Goal: Information Seeking & Learning: Compare options

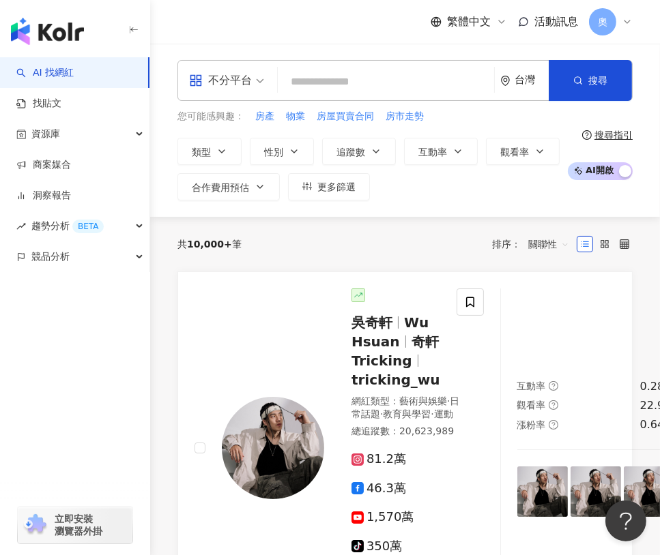
click at [366, 66] on div "不分平台 台灣 搜尋" at bounding box center [404, 80] width 455 height 41
click at [361, 76] on input "search" at bounding box center [385, 82] width 205 height 26
type input "*"
type input "****"
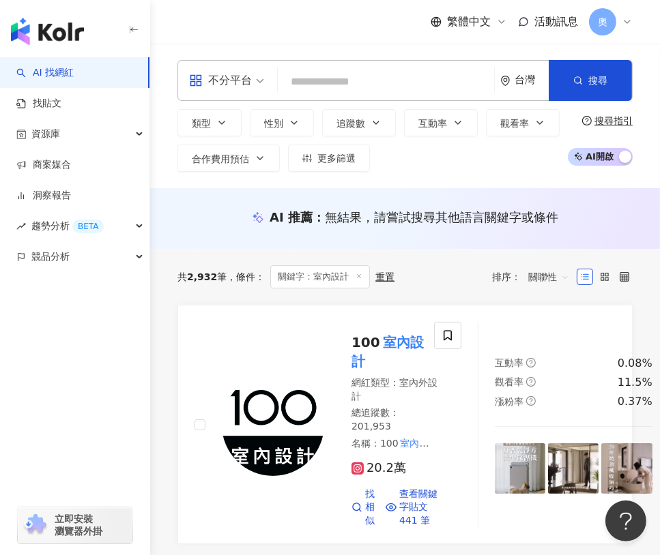
click at [308, 83] on input "search" at bounding box center [385, 82] width 205 height 26
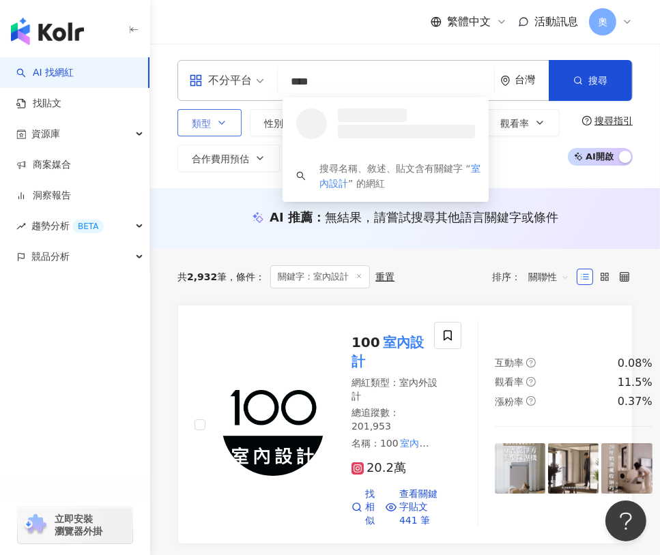
type input "****"
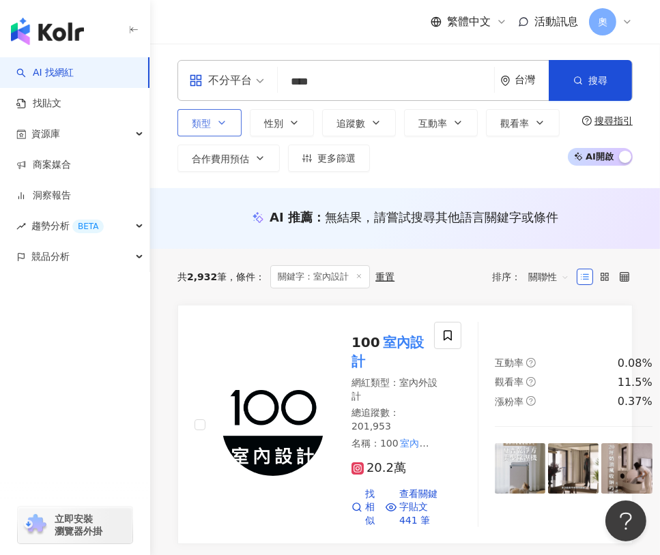
click at [227, 126] on button "類型" at bounding box center [209, 122] width 64 height 27
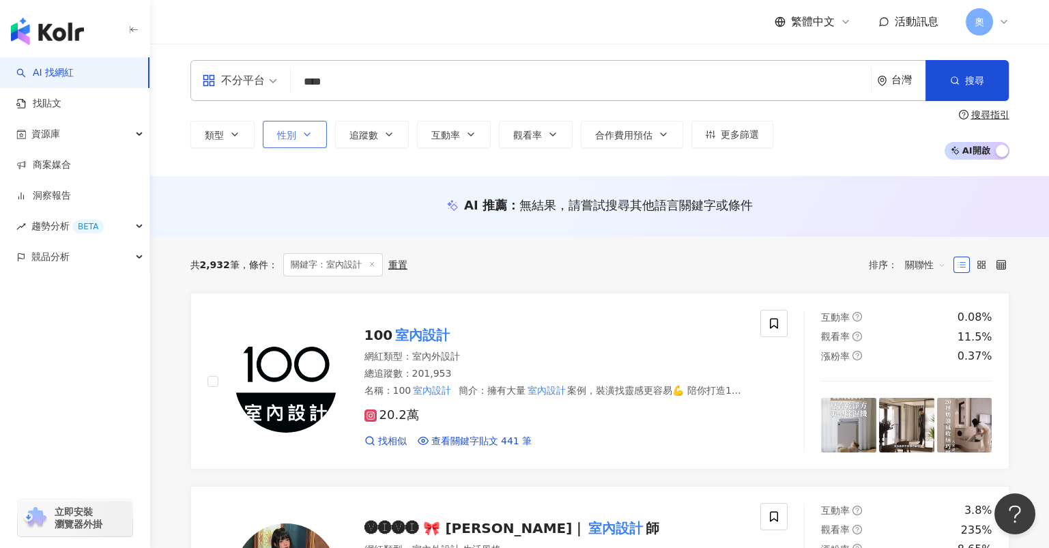
click at [285, 136] on span "性別" at bounding box center [286, 135] width 19 height 11
click at [366, 138] on span "追蹤數" at bounding box center [363, 135] width 29 height 11
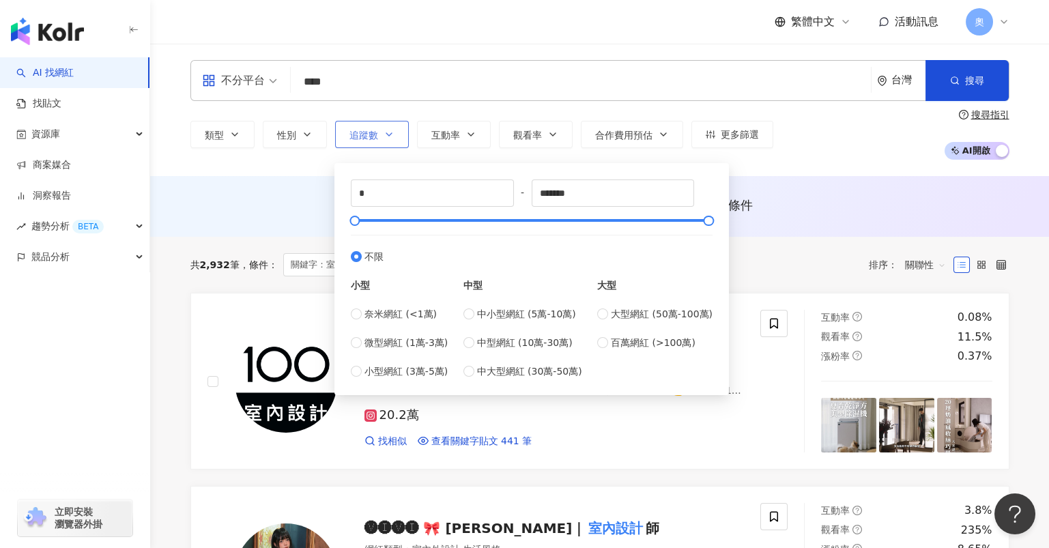
click at [366, 138] on span "追蹤數" at bounding box center [363, 135] width 29 height 11
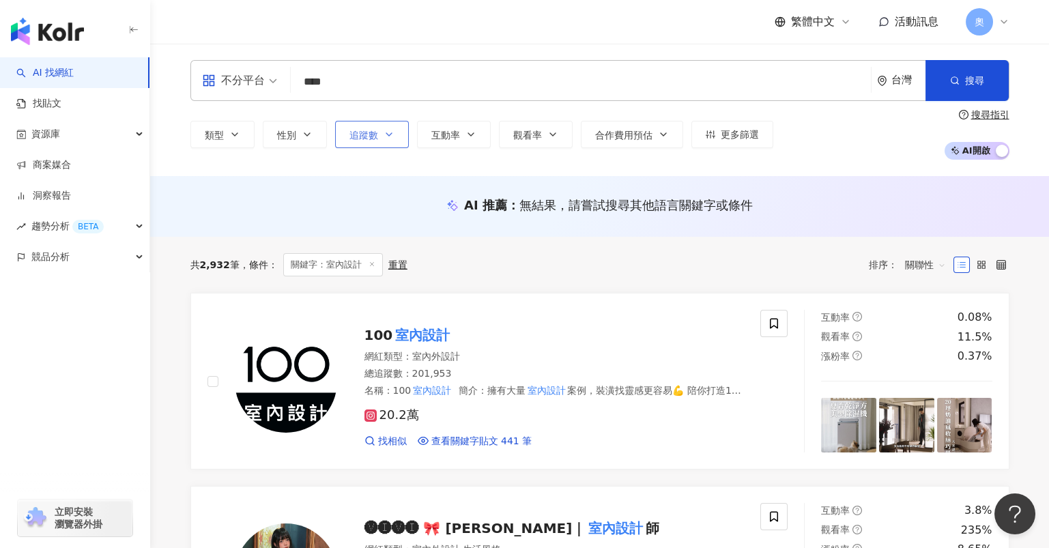
click at [362, 126] on button "追蹤數" at bounding box center [372, 134] width 74 height 27
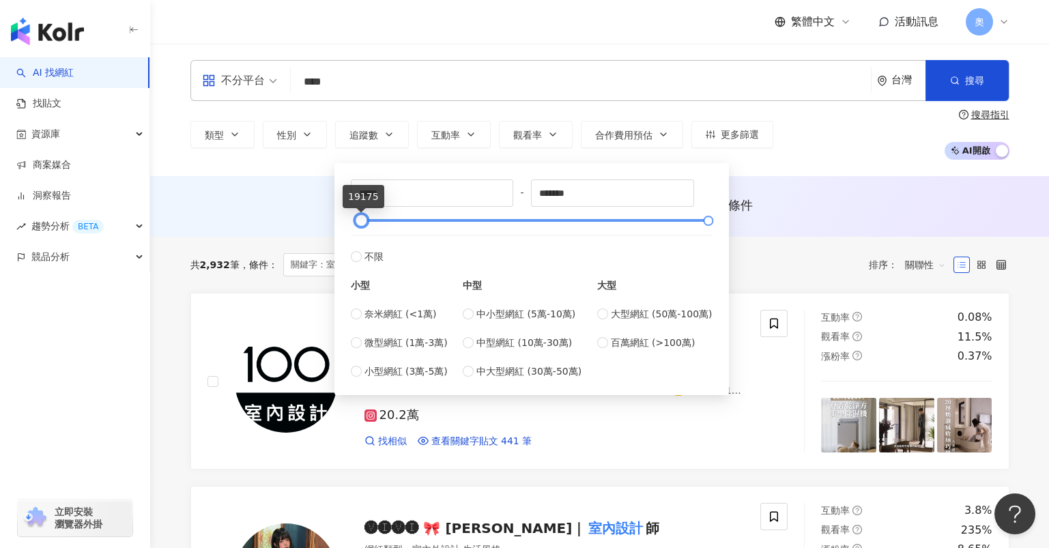
type input "*****"
click at [360, 221] on div at bounding box center [531, 220] width 354 height 8
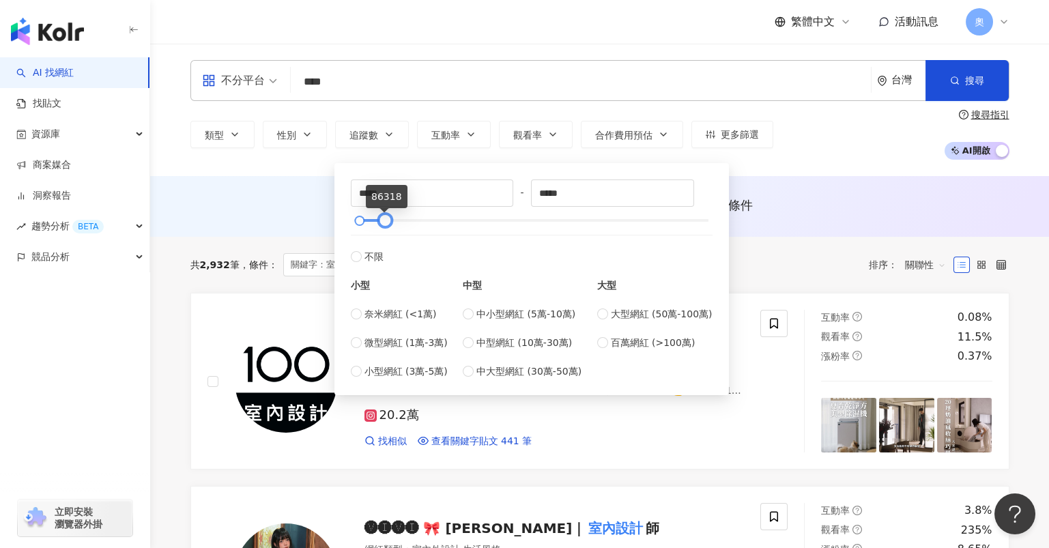
type input "*****"
drag, startPoint x: 639, startPoint y: 219, endPoint x: 384, endPoint y: 217, distance: 254.5
click at [384, 217] on div at bounding box center [384, 221] width 8 height 8
click at [295, 194] on div "AI 推薦 ： 無結果，請嘗試搜尋其他語言關鍵字或條件" at bounding box center [599, 206] width 899 height 61
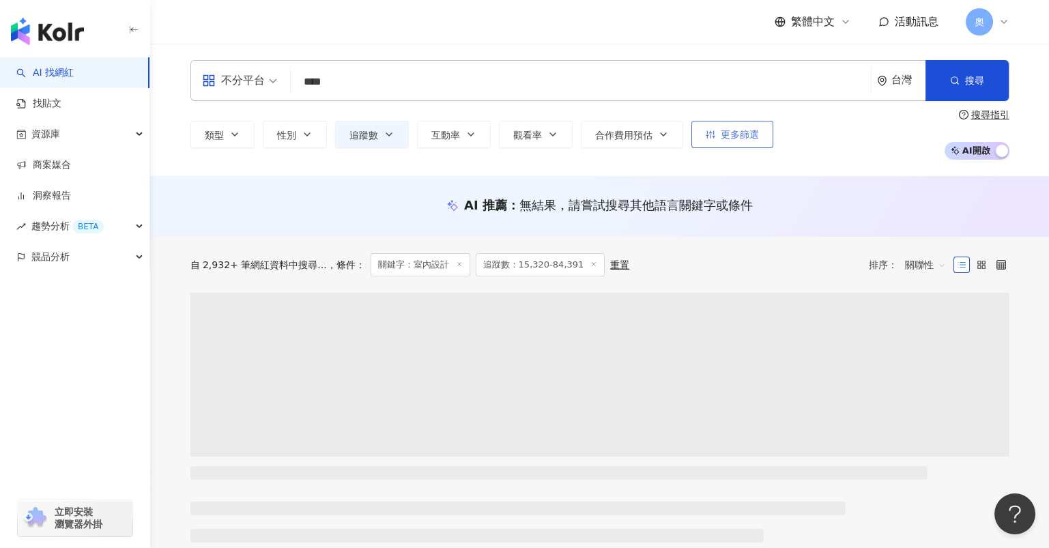
click at [659, 121] on button "更多篩選" at bounding box center [732, 134] width 82 height 27
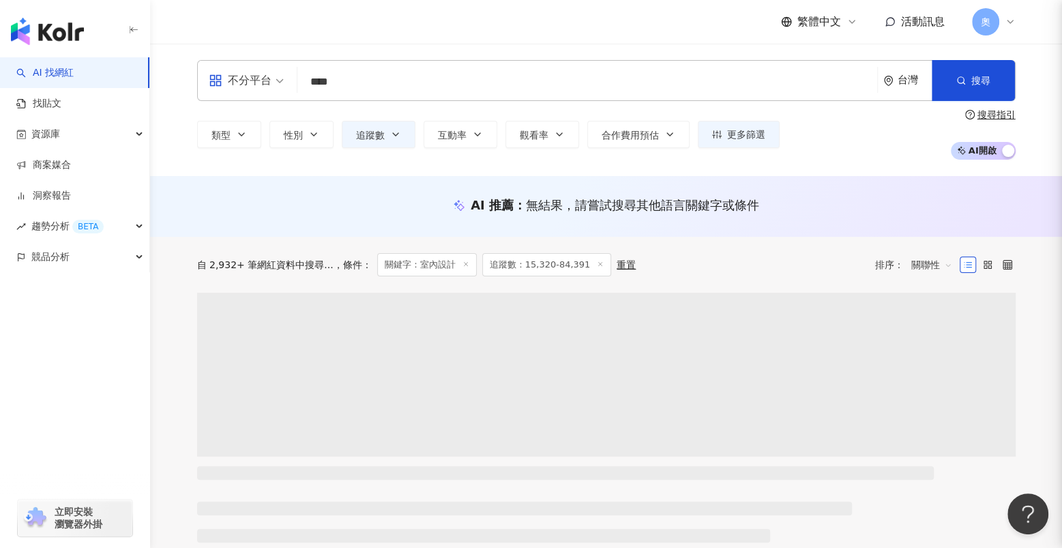
click at [659, 130] on div at bounding box center [531, 274] width 1062 height 548
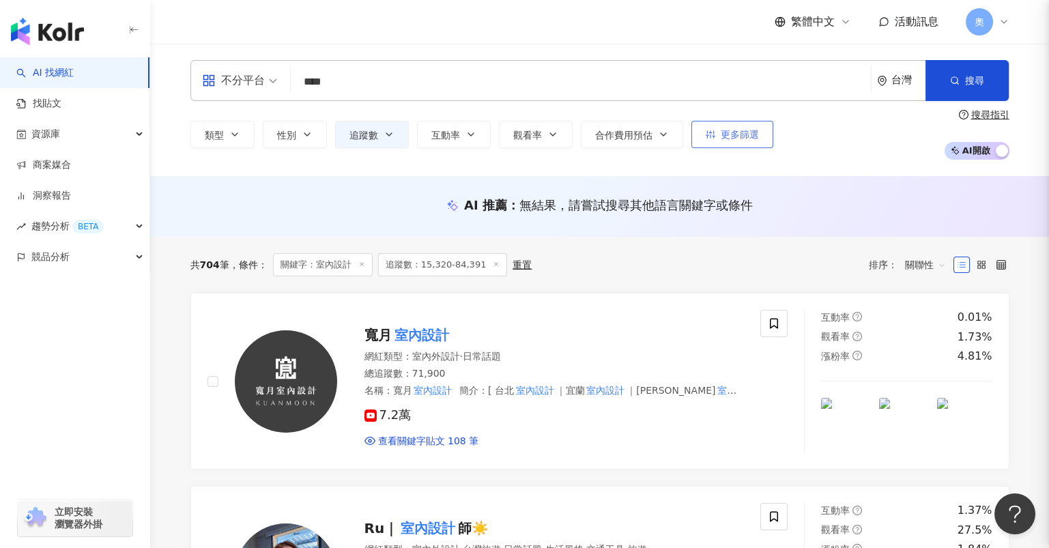
click at [659, 130] on icon "button" at bounding box center [711, 135] width 10 height 10
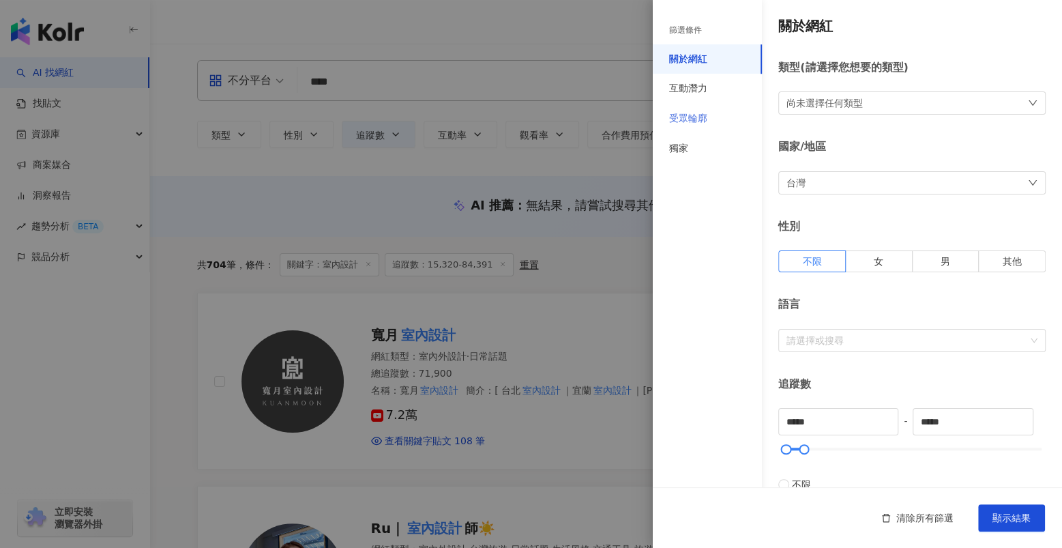
click at [659, 117] on div "受眾輪廓" at bounding box center [707, 119] width 109 height 30
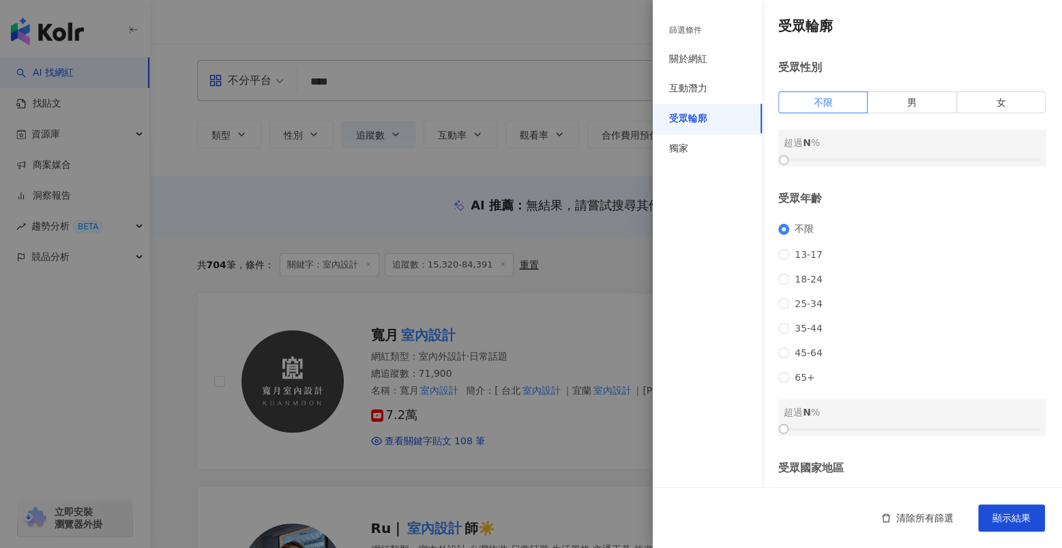
click at [659, 162] on div at bounding box center [912, 160] width 257 height 8
drag, startPoint x: 983, startPoint y: 100, endPoint x: 973, endPoint y: 106, distance: 11.9
click at [659, 100] on label "女" at bounding box center [1001, 102] width 89 height 22
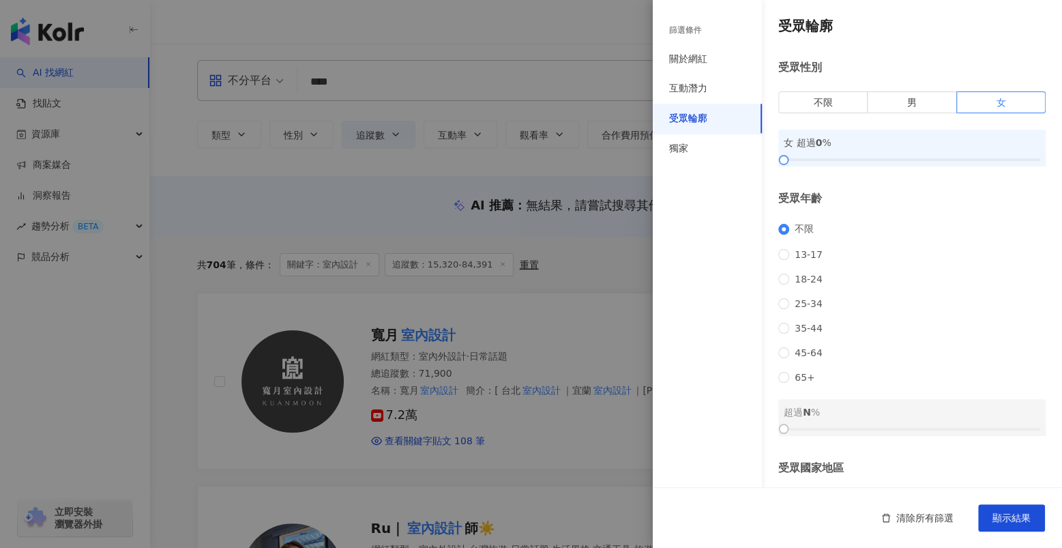
click at [659, 161] on div "女 超過 0 %" at bounding box center [912, 148] width 267 height 37
click at [659, 160] on div at bounding box center [912, 160] width 257 height 8
drag, startPoint x: 856, startPoint y: 160, endPoint x: 888, endPoint y: 160, distance: 32.1
click at [659, 160] on div at bounding box center [890, 160] width 8 height 8
click at [659, 96] on div "互動潛力" at bounding box center [707, 89] width 109 height 30
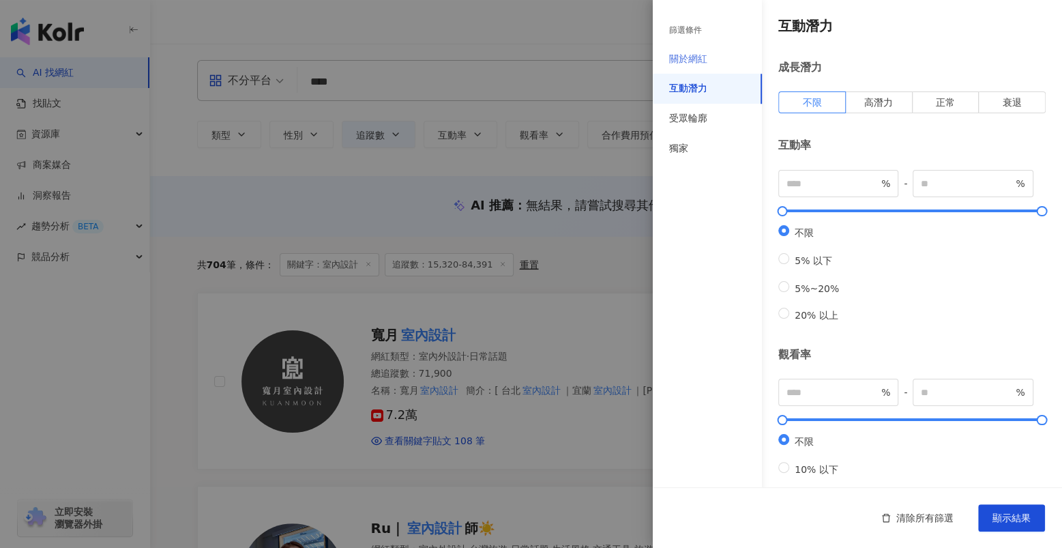
click at [659, 70] on div "關於網紅" at bounding box center [707, 59] width 109 height 30
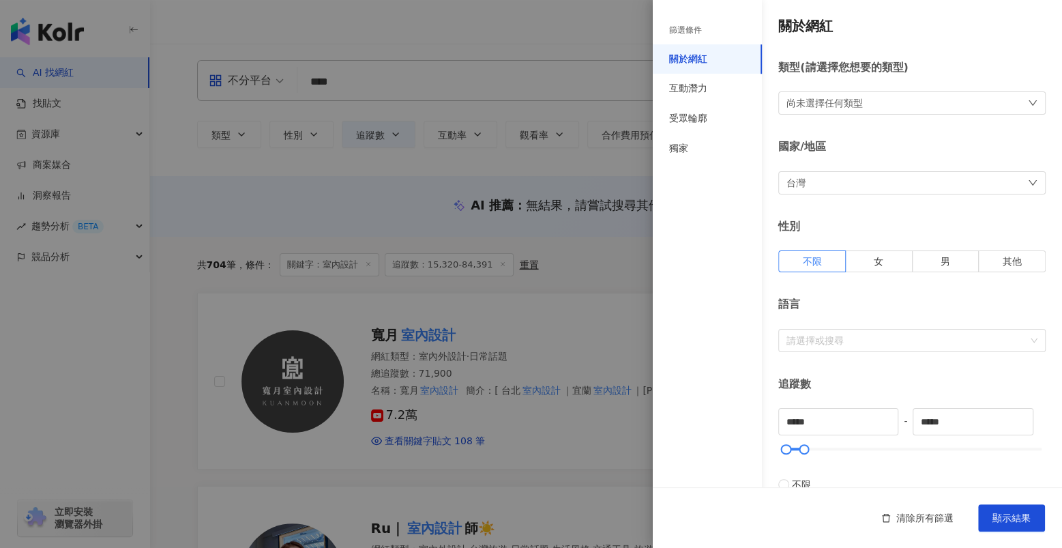
click at [659, 46] on div "關於網紅" at bounding box center [707, 59] width 109 height 30
click at [659, 35] on div "篩選條件" at bounding box center [685, 31] width 33 height 12
click at [659, 509] on button "顯示結果" at bounding box center [1012, 517] width 67 height 27
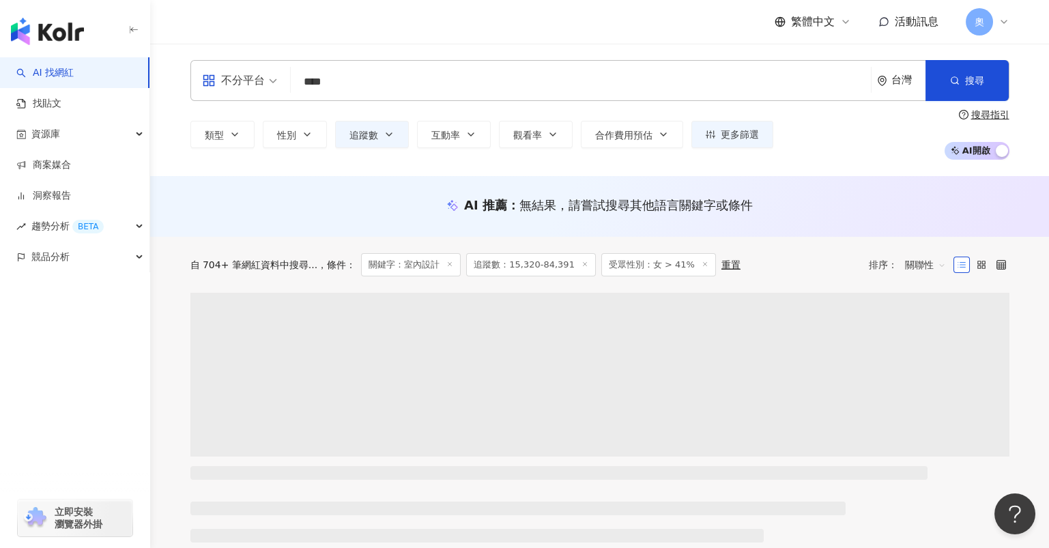
click at [270, 85] on span "不分平台" at bounding box center [239, 81] width 75 height 22
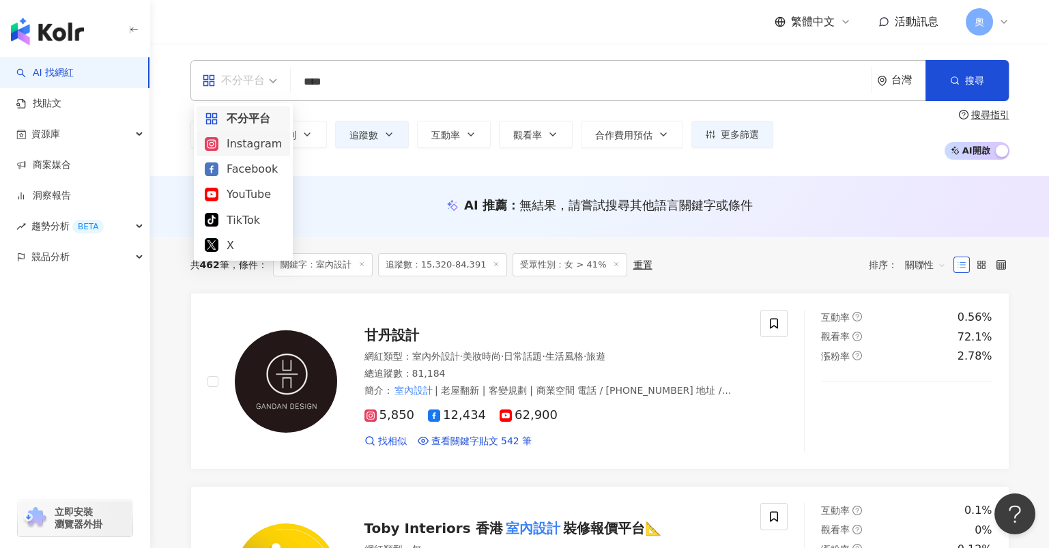
click at [259, 146] on div "Instagram" at bounding box center [243, 143] width 77 height 17
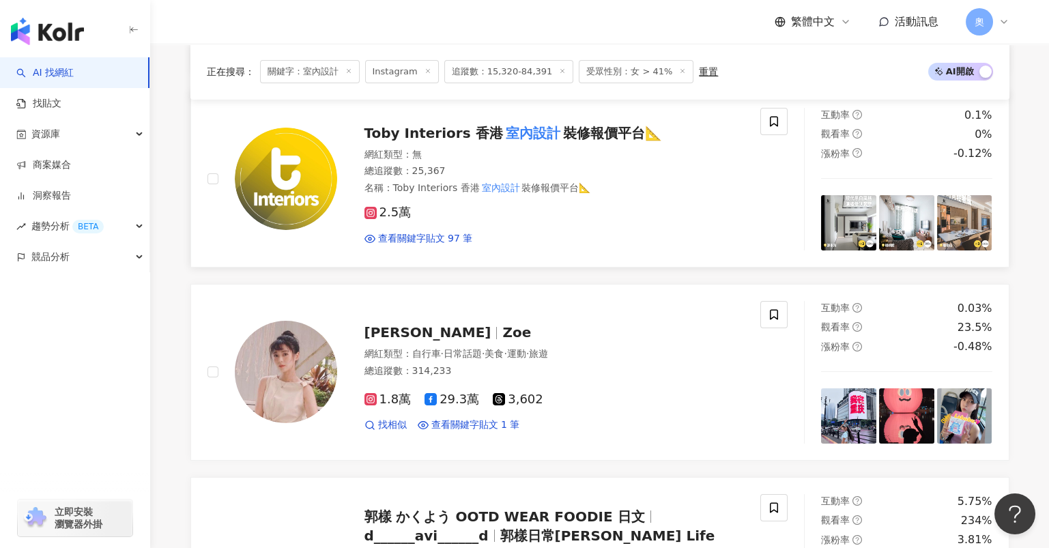
scroll to position [454, 0]
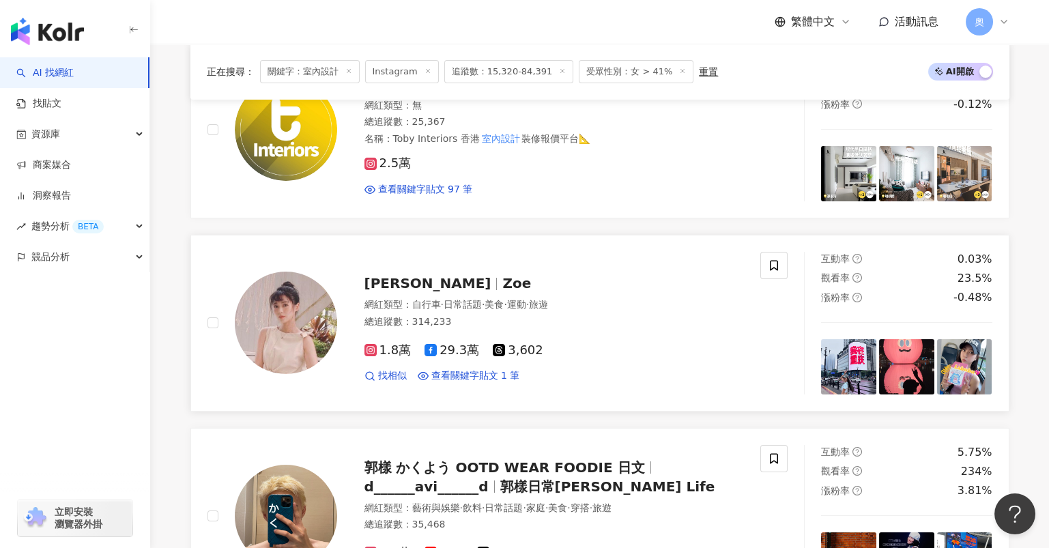
click at [414, 275] on span "李若玹" at bounding box center [433, 283] width 139 height 16
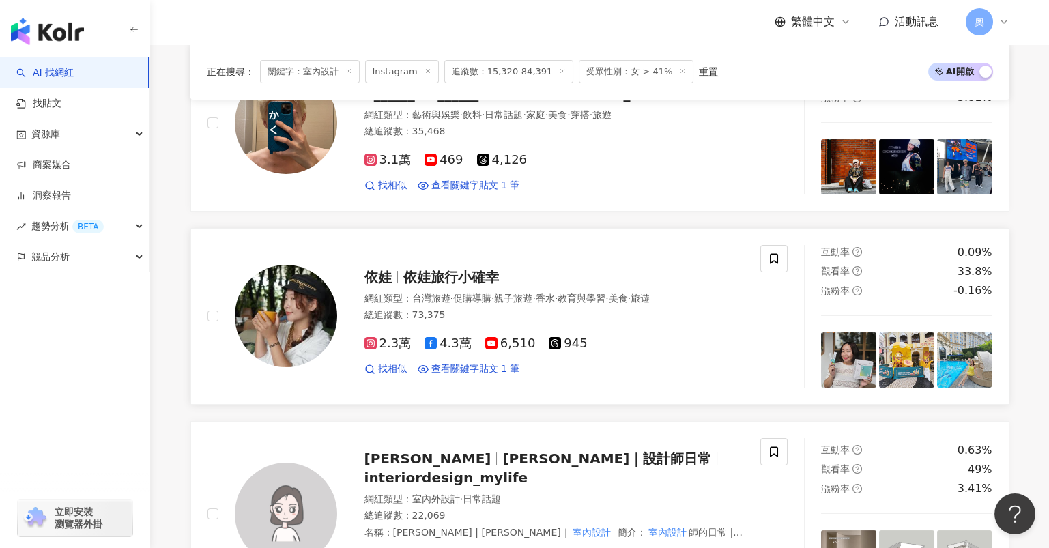
scroll to position [910, 0]
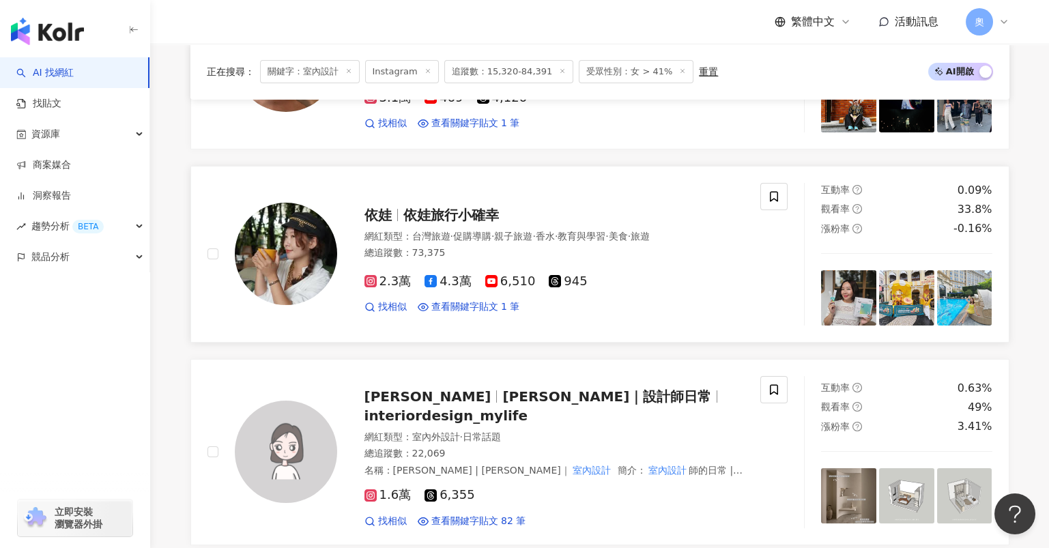
click at [452, 207] on span "依娃旅行小確幸" at bounding box center [451, 215] width 96 height 16
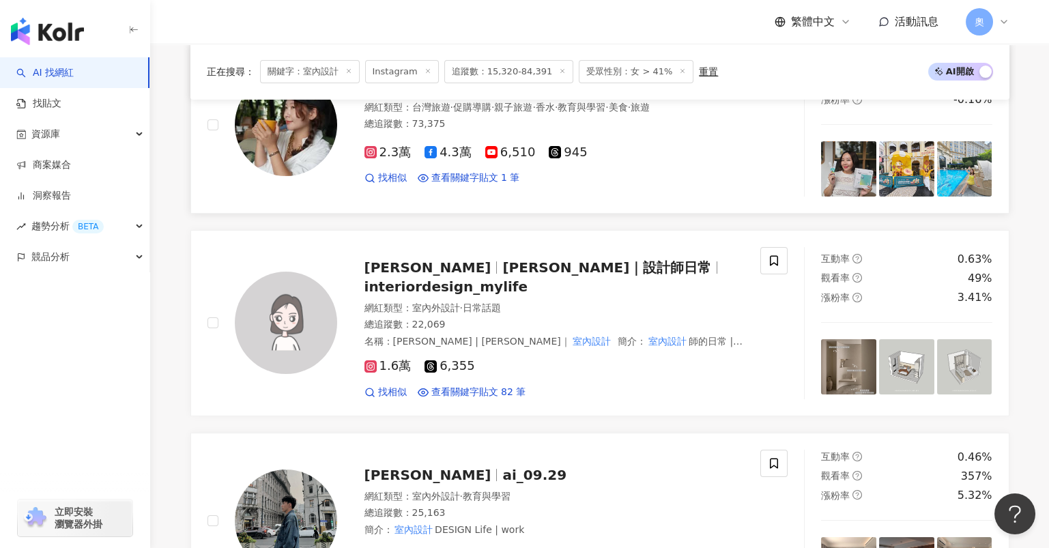
scroll to position [1092, 0]
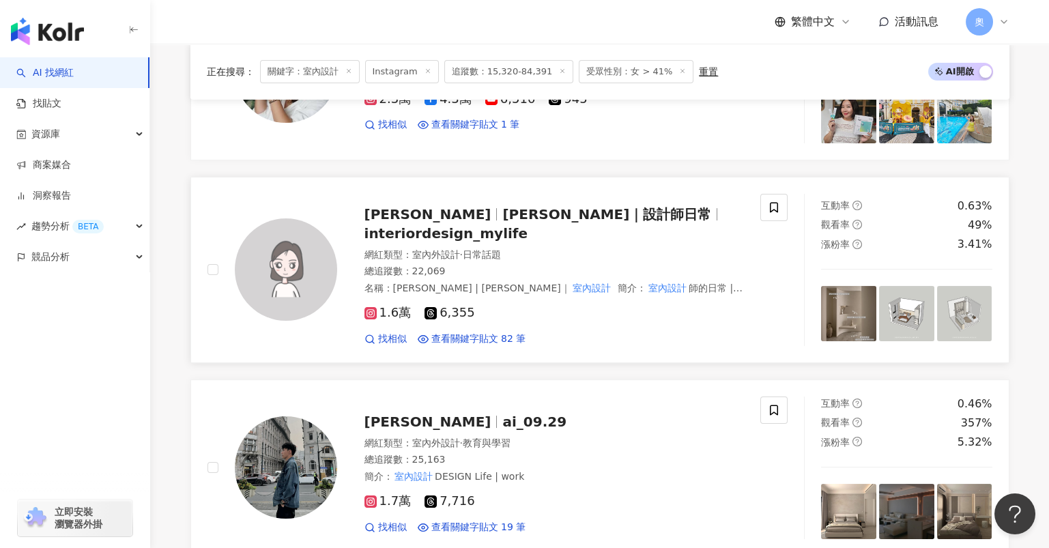
click at [452, 211] on span "Flora Huang" at bounding box center [433, 214] width 139 height 16
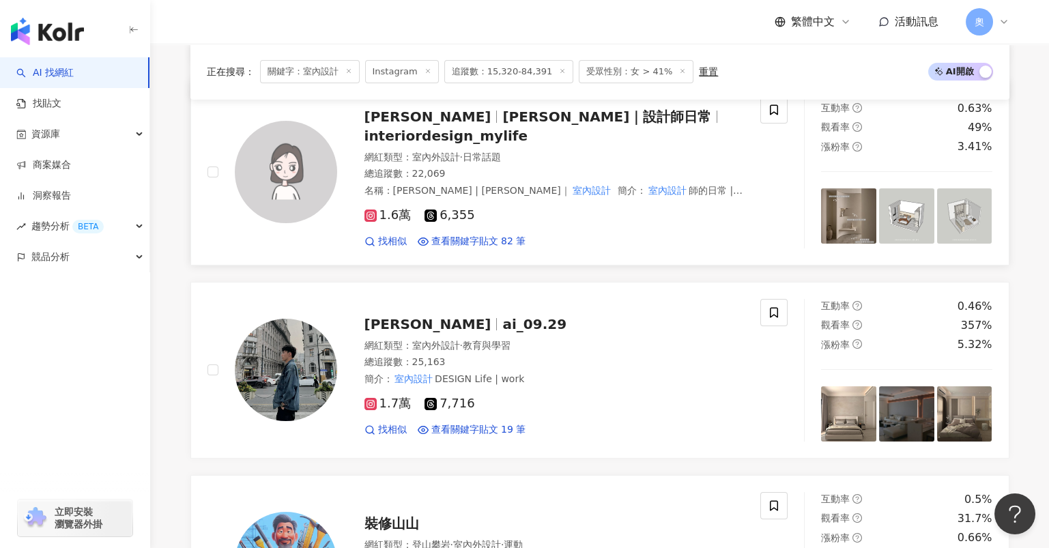
scroll to position [1364, 0]
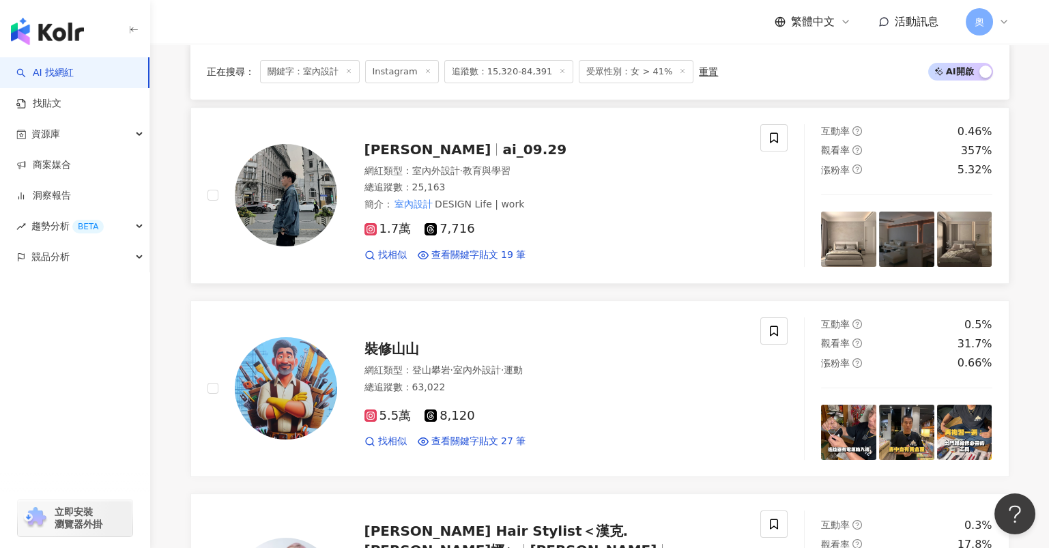
click at [474, 139] on div "小艾 ai_09.29 網紅類型 ： 室內外設計 · 教育與學習 總追蹤數 ： 25,163 簡介 ： 室內設計 DESIGN Life | work 1.7…" at bounding box center [540, 195] width 407 height 133
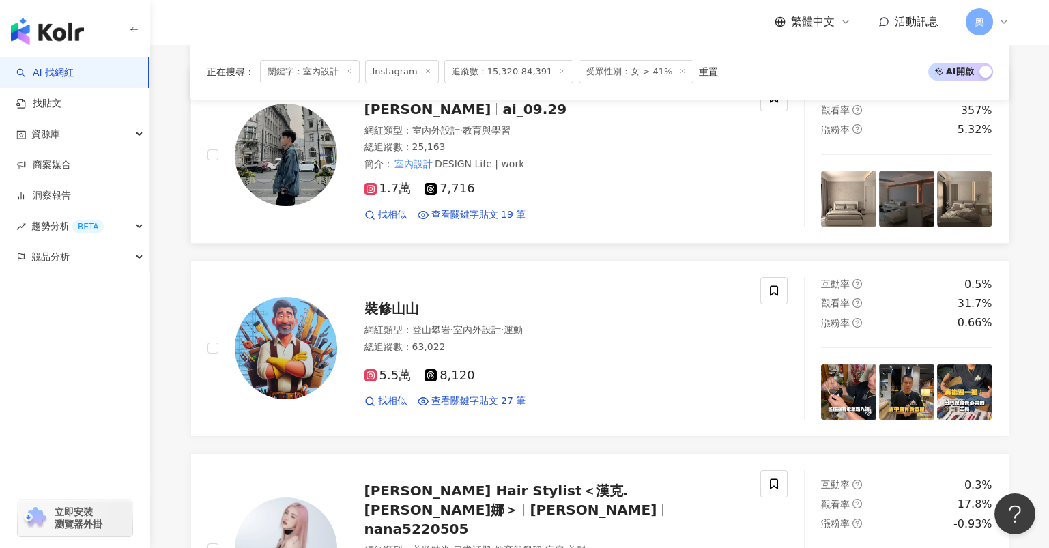
scroll to position [1456, 0]
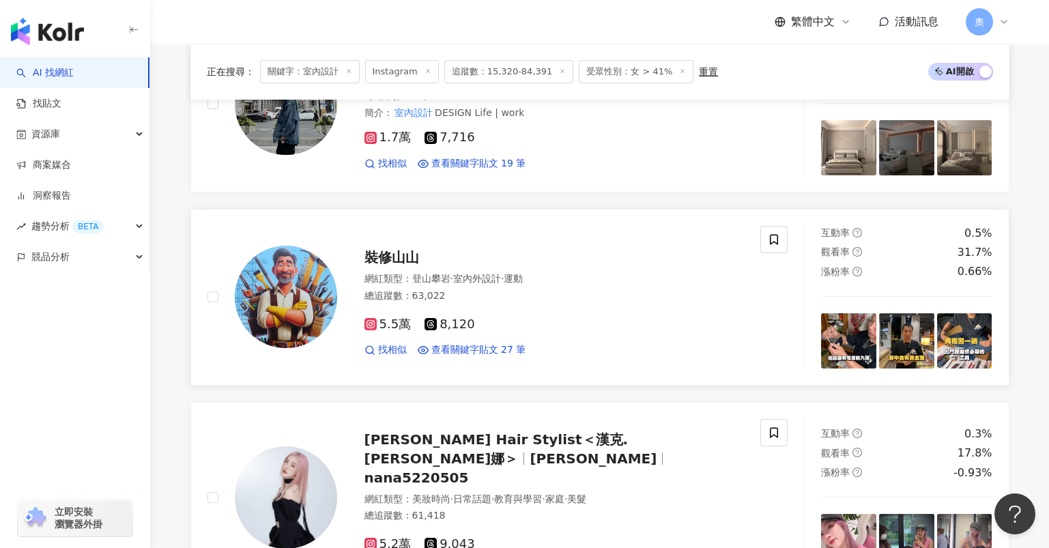
click at [465, 248] on div "裝修山山" at bounding box center [554, 257] width 380 height 19
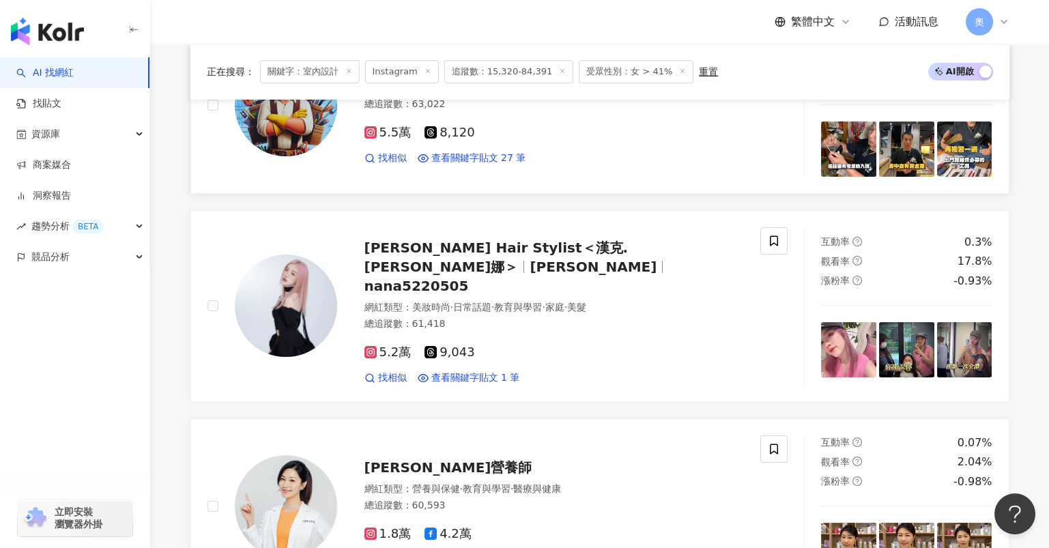
scroll to position [1728, 0]
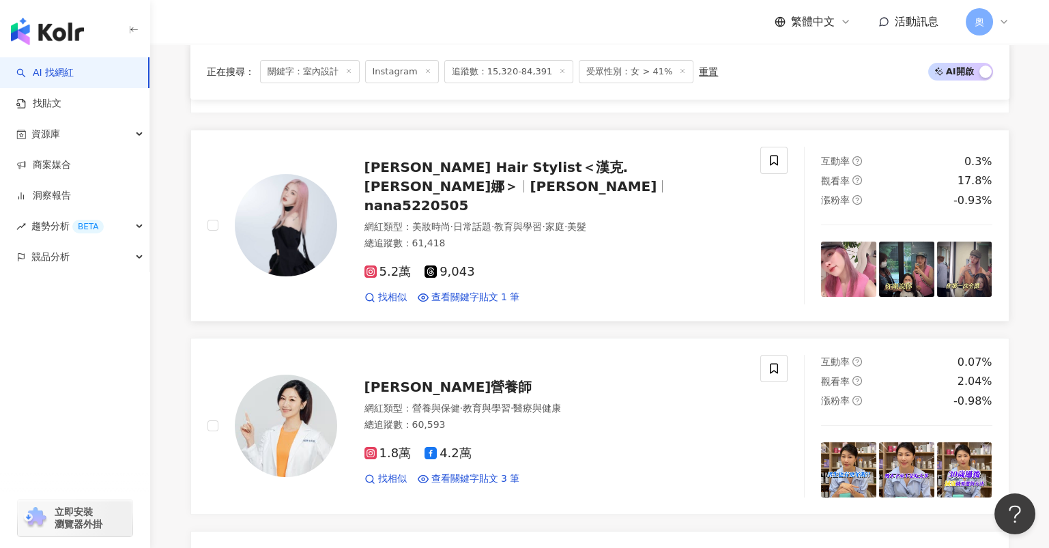
click at [474, 221] on span "日常話題" at bounding box center [472, 226] width 38 height 11
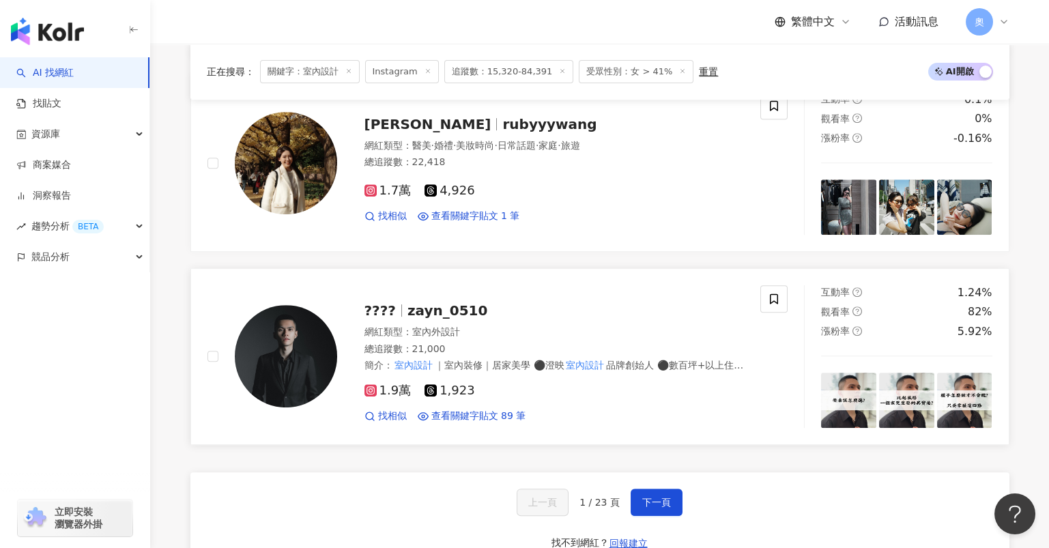
scroll to position [2456, 0]
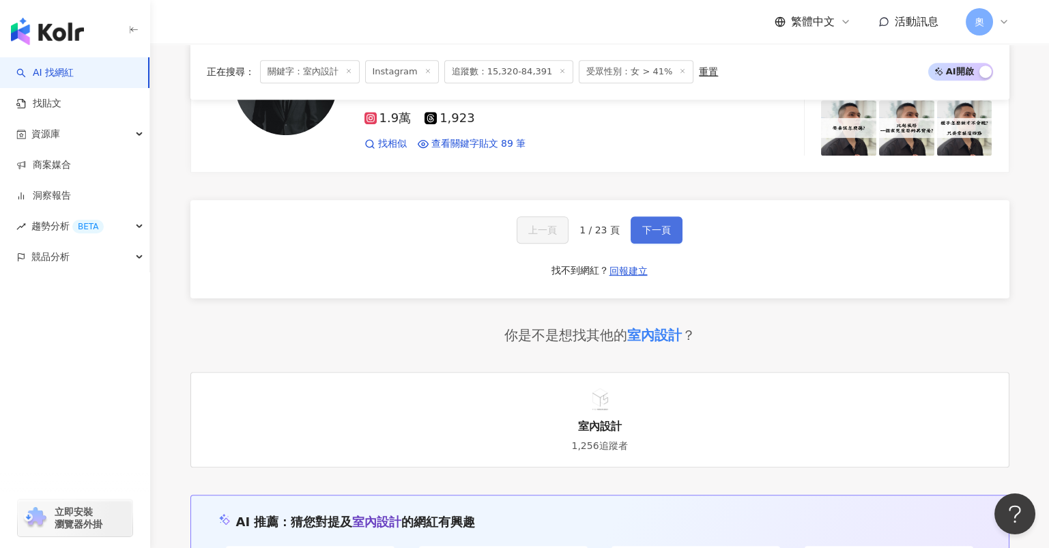
click at [642, 225] on span "下一頁" at bounding box center [656, 230] width 29 height 11
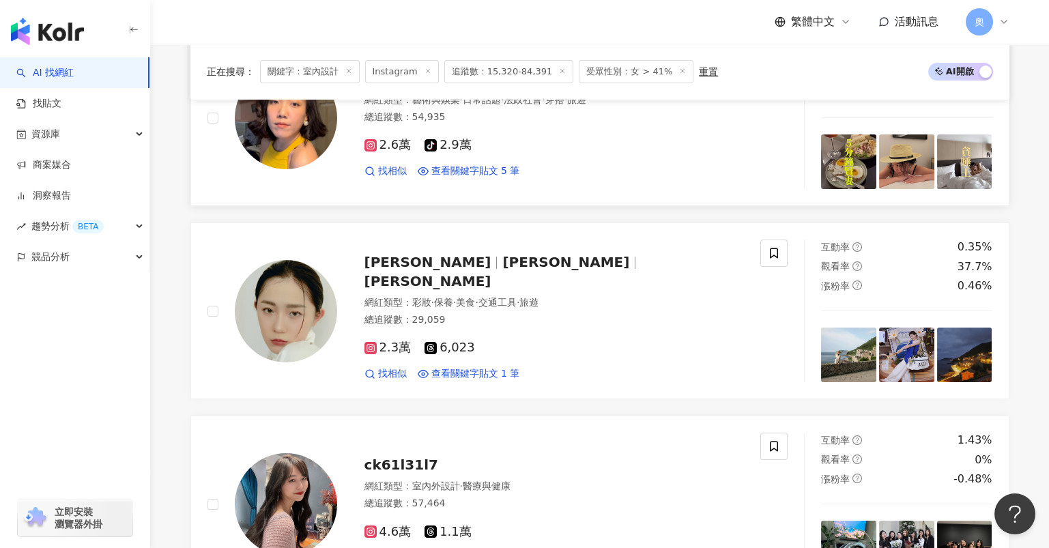
scroll to position [182, 0]
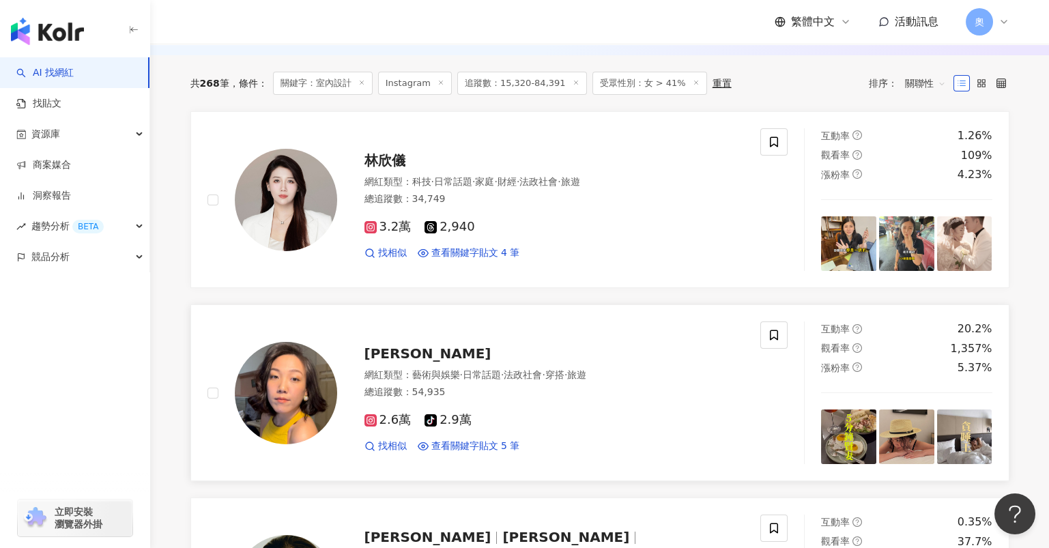
click at [252, 380] on img at bounding box center [286, 393] width 102 height 102
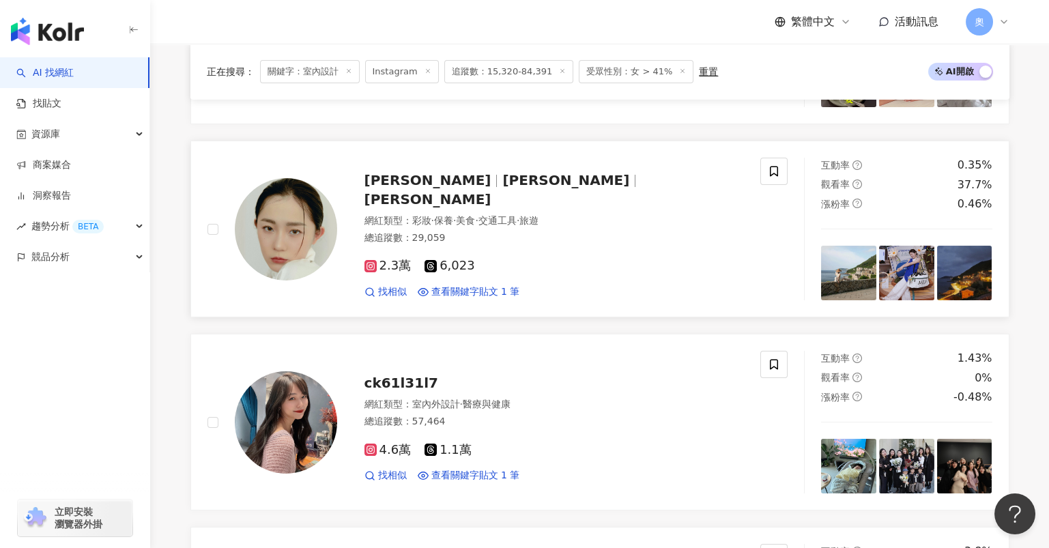
scroll to position [546, 0]
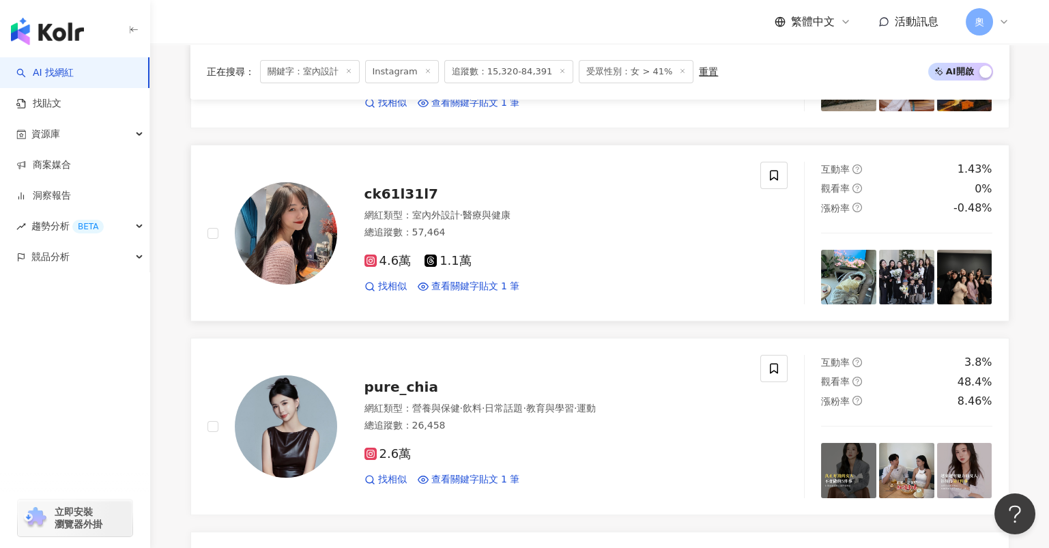
click at [291, 221] on img at bounding box center [286, 233] width 102 height 102
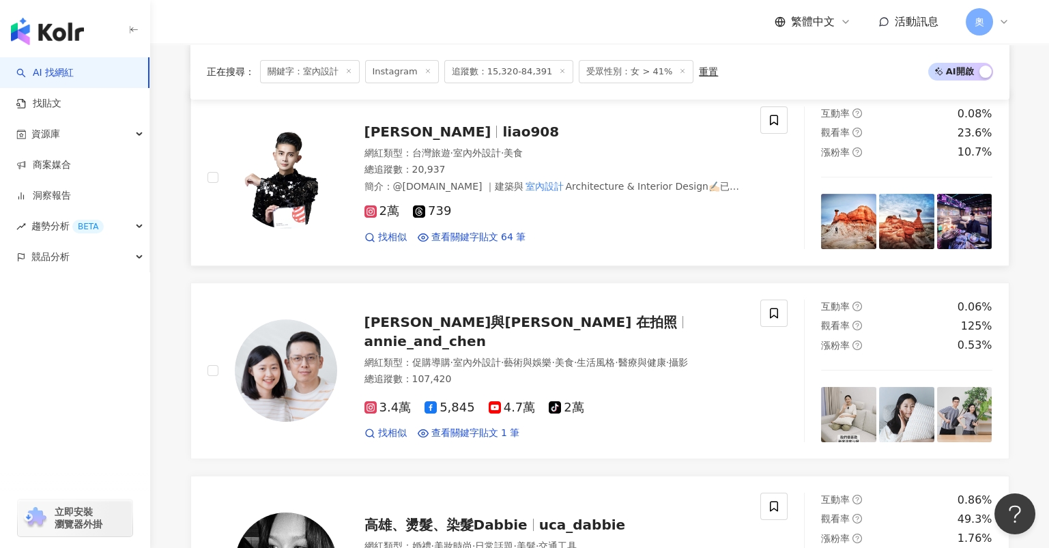
scroll to position [1364, 0]
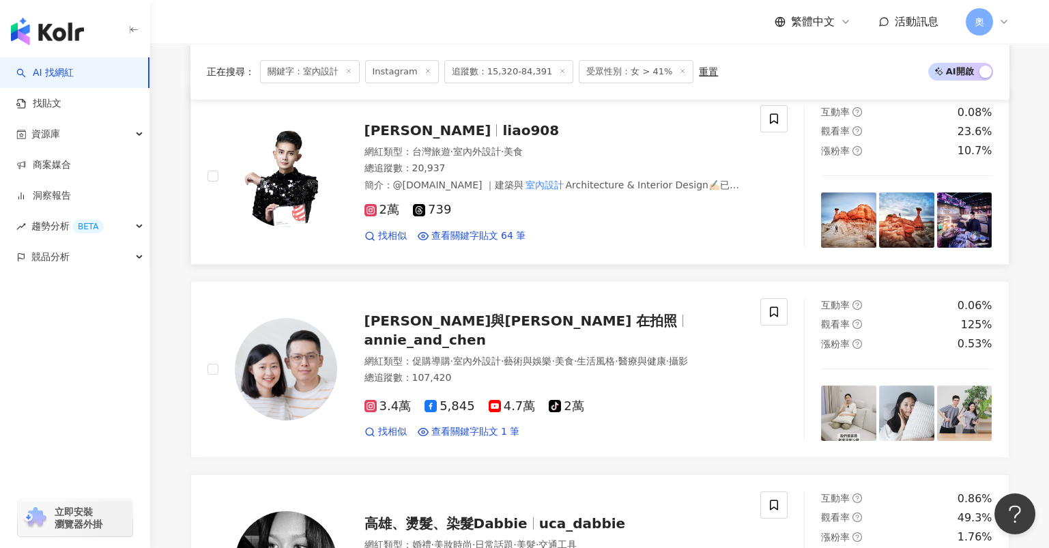
click at [292, 225] on div at bounding box center [272, 176] width 130 height 143
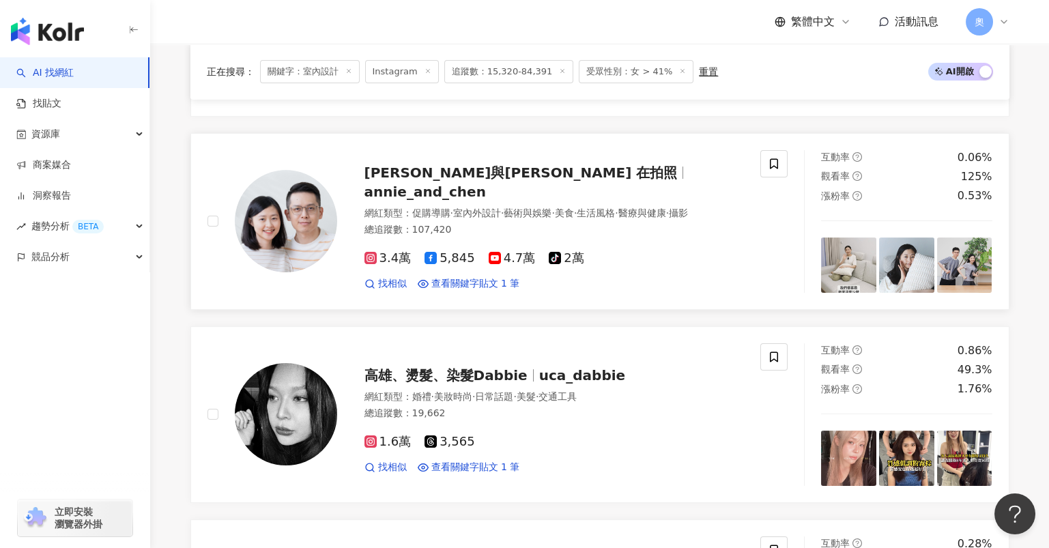
scroll to position [1546, 0]
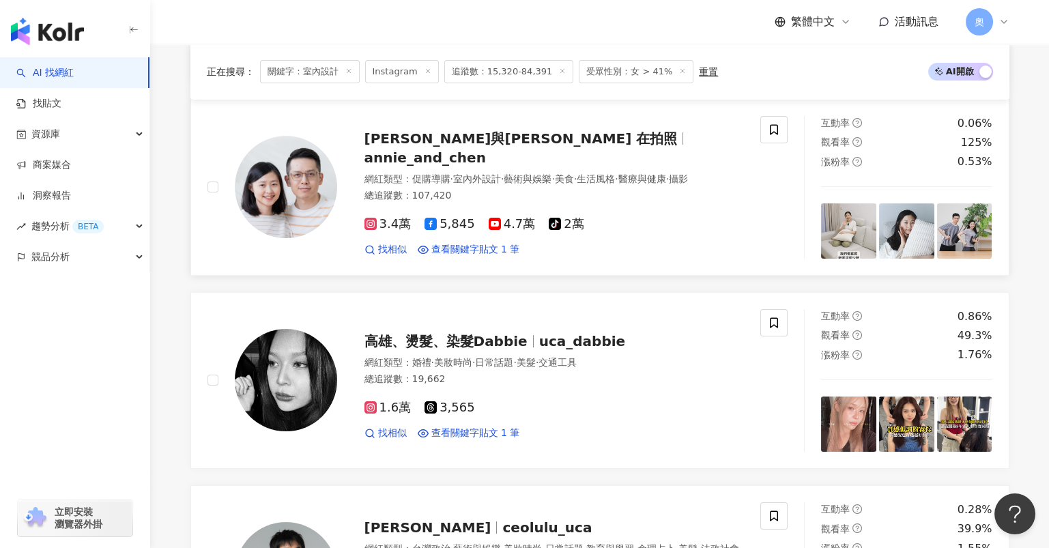
click at [292, 225] on img at bounding box center [286, 187] width 102 height 102
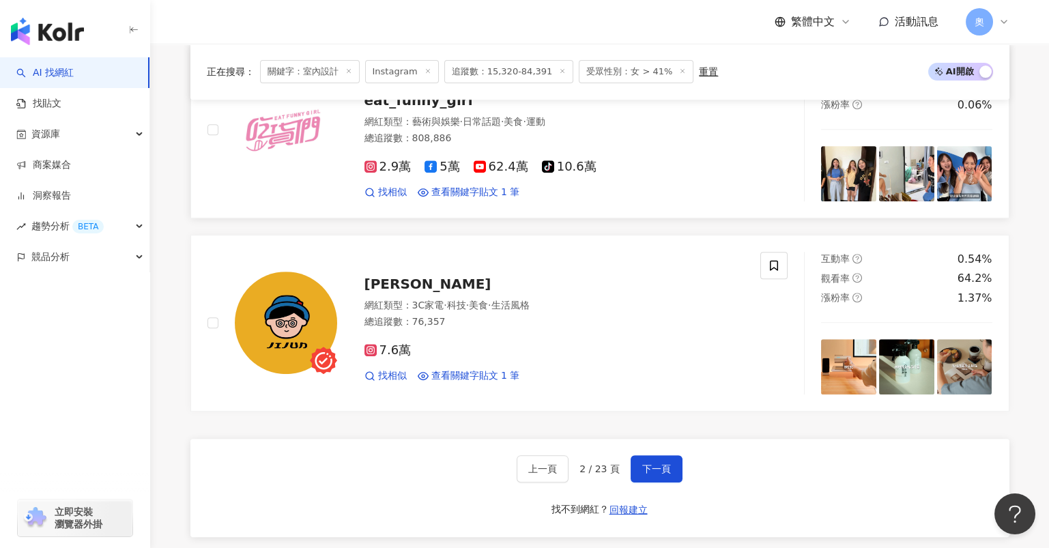
scroll to position [2184, 0]
click at [642, 463] on span "下一頁" at bounding box center [656, 468] width 29 height 11
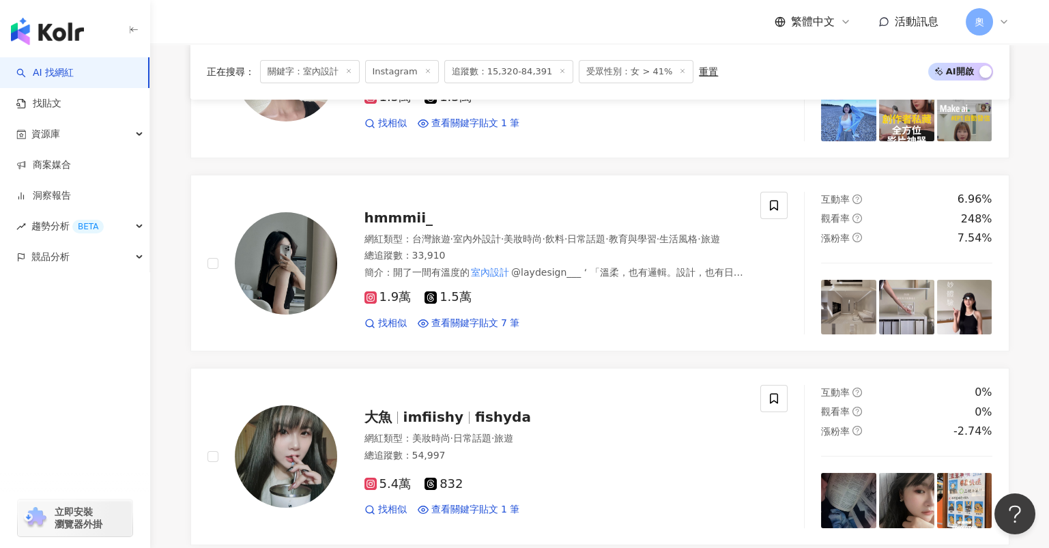
scroll to position [2190, 0]
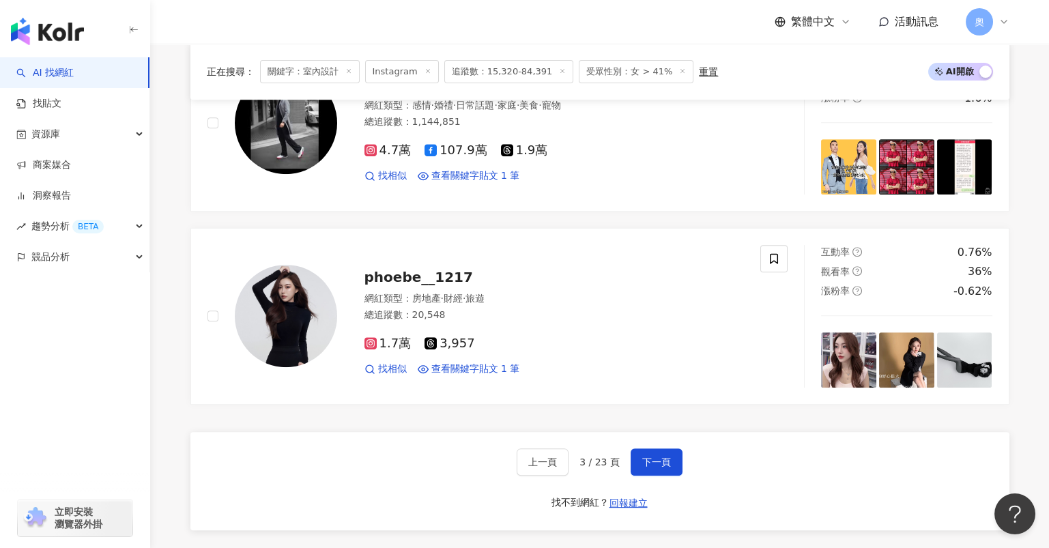
click at [595, 435] on div "上一頁 3 / 23 頁 下一頁 找不到網紅？ 回報建立" at bounding box center [599, 481] width 819 height 98
click at [431, 276] on span "phoebe__1217" at bounding box center [418, 277] width 108 height 16
click at [655, 467] on span "下一頁" at bounding box center [656, 462] width 29 height 11
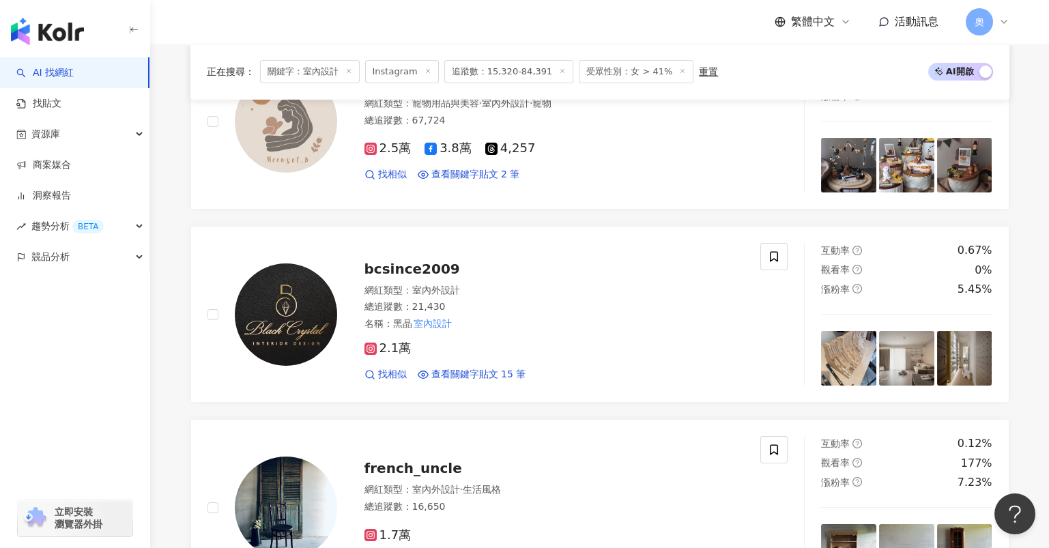
scroll to position [454, 0]
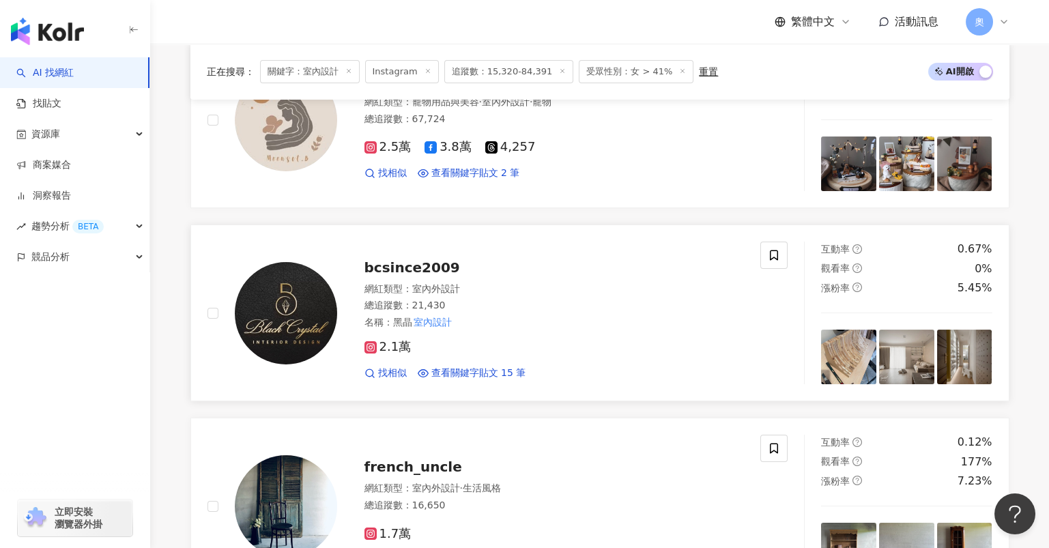
click at [422, 269] on span "bcsince2009" at bounding box center [412, 267] width 96 height 16
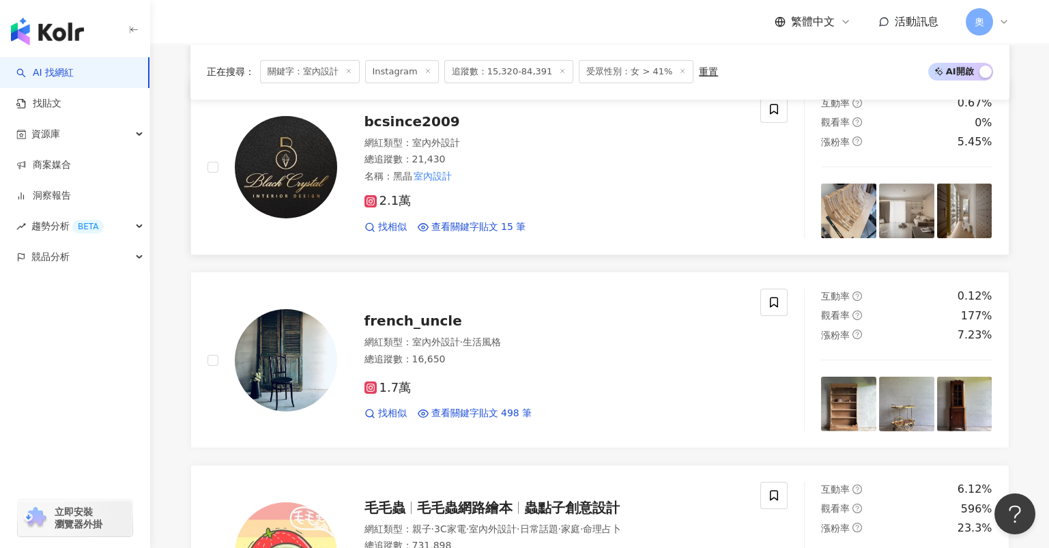
scroll to position [636, 0]
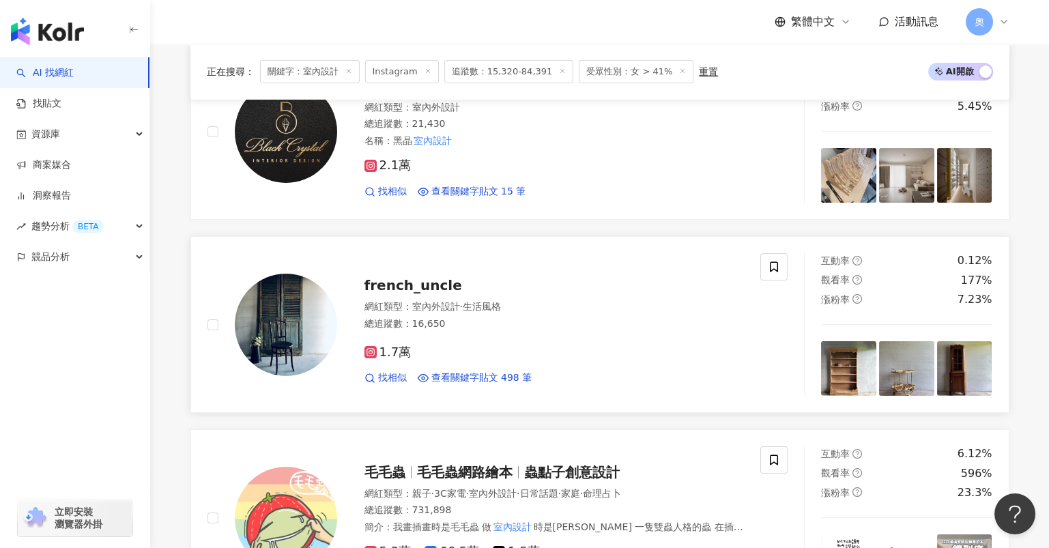
click at [440, 286] on span "french_uncle" at bounding box center [413, 285] width 98 height 16
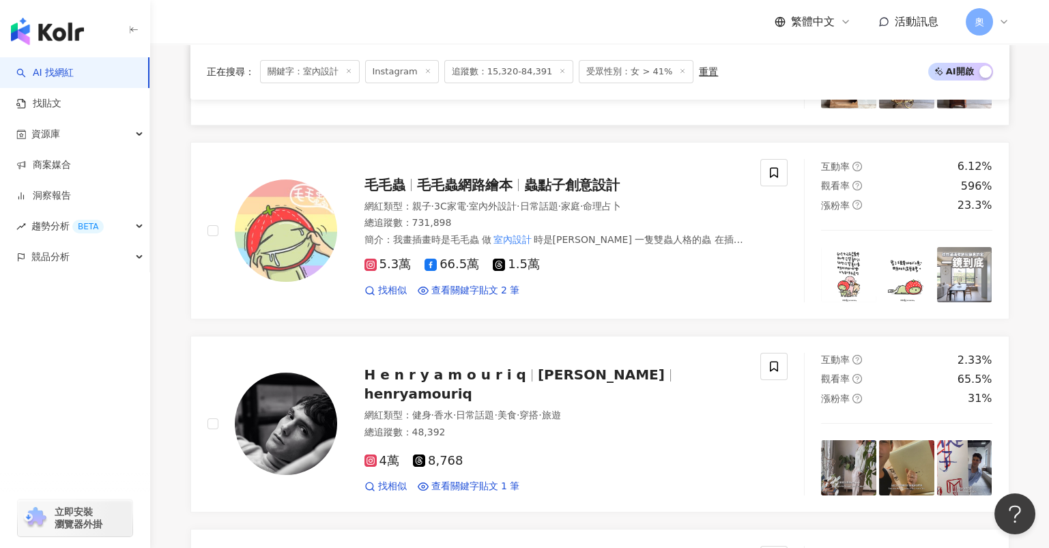
scroll to position [1092, 0]
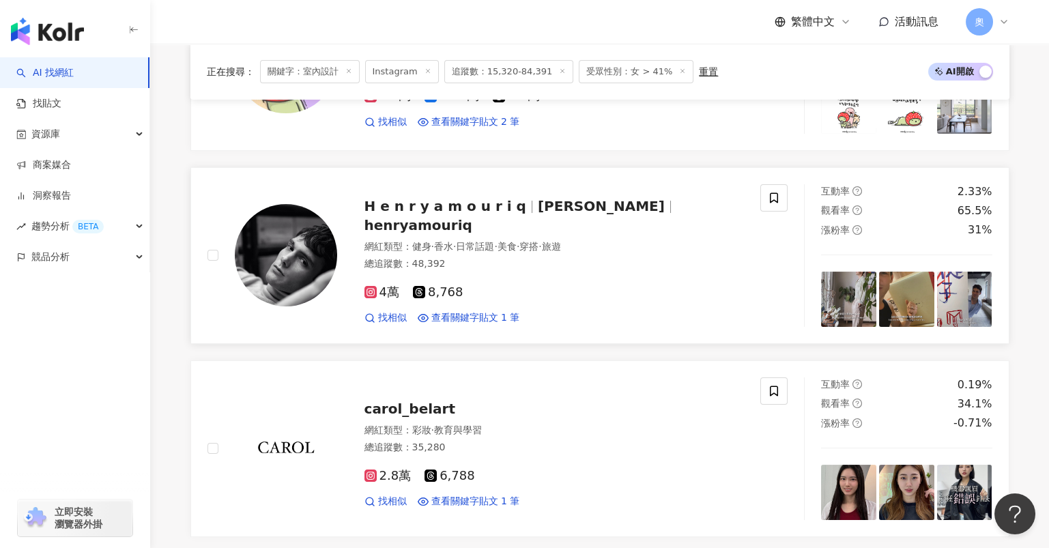
click at [538, 214] on span "亨利" at bounding box center [601, 206] width 127 height 16
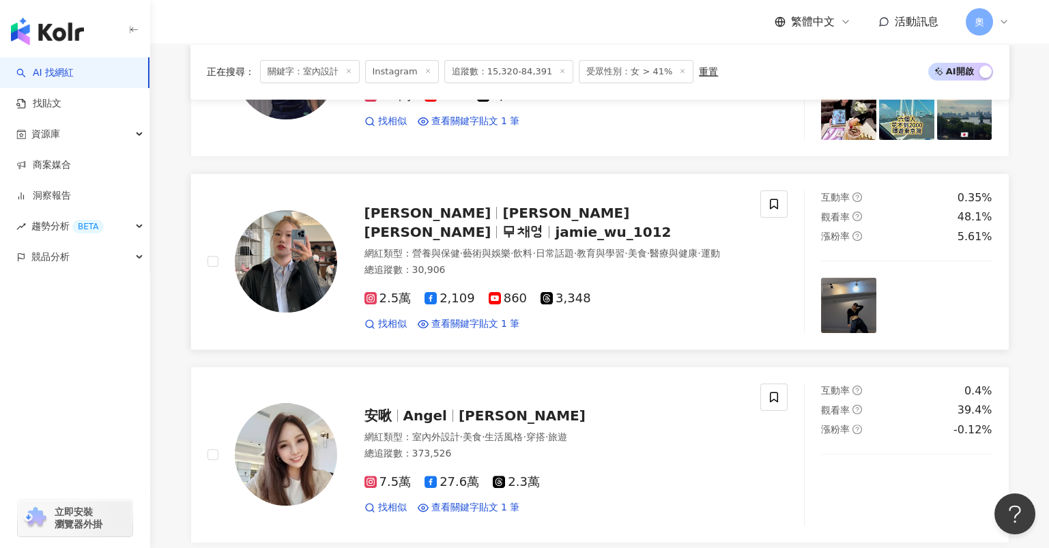
scroll to position [2001, 0]
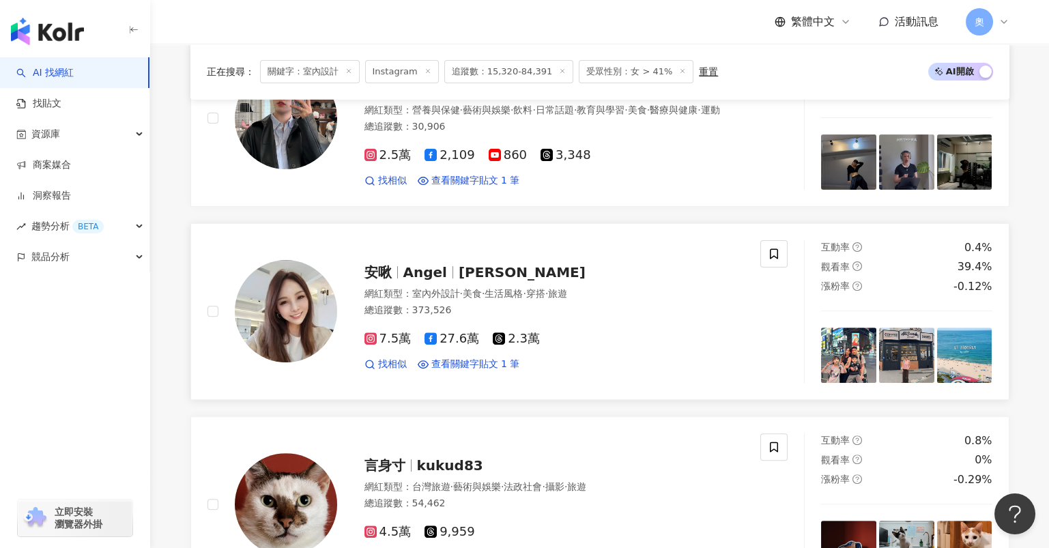
click at [432, 272] on span "Angel" at bounding box center [425, 272] width 44 height 16
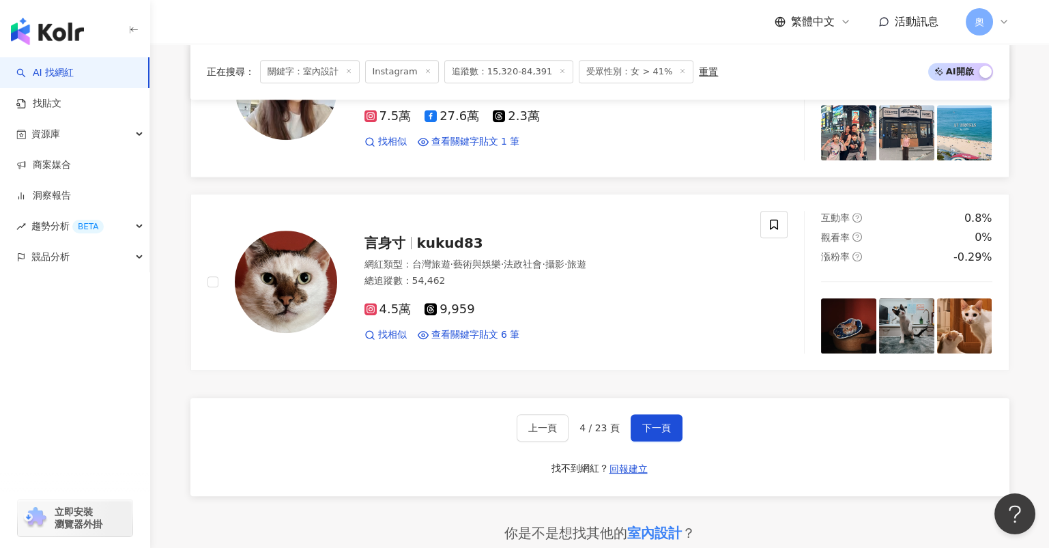
scroll to position [2274, 0]
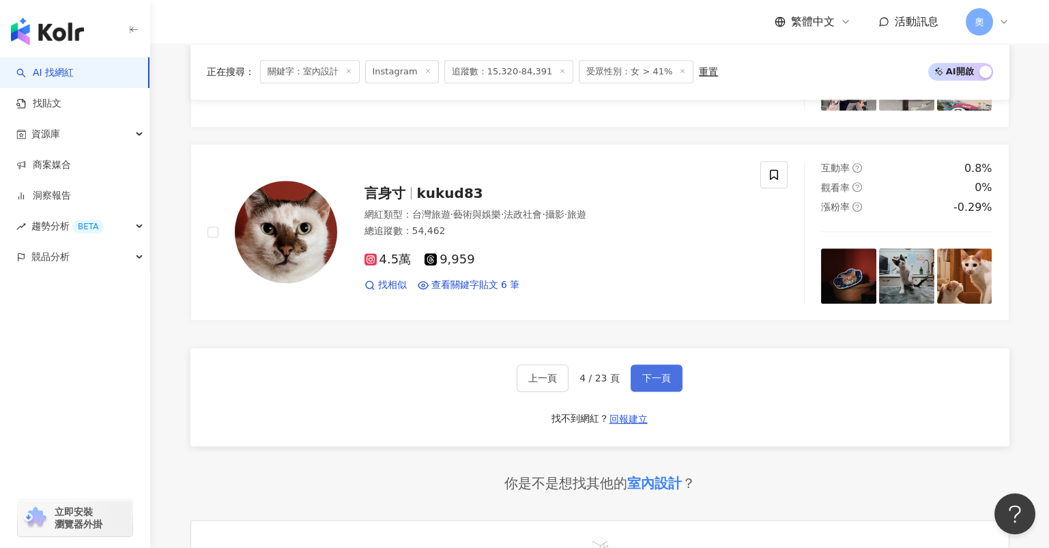
click at [652, 379] on button "下一頁" at bounding box center [657, 377] width 52 height 27
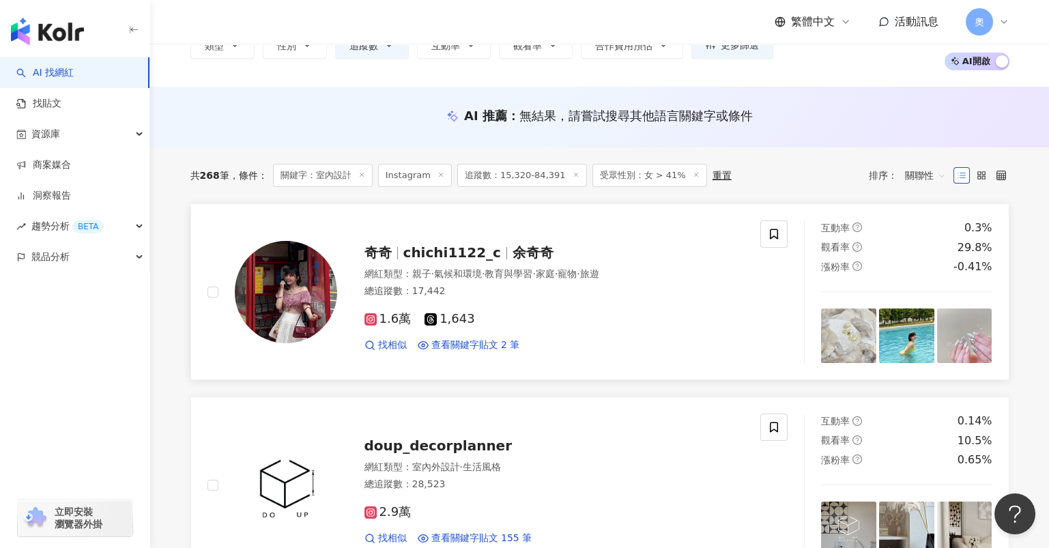
scroll to position [90, 0]
click at [461, 252] on span "chichi1122_c" at bounding box center [452, 252] width 98 height 16
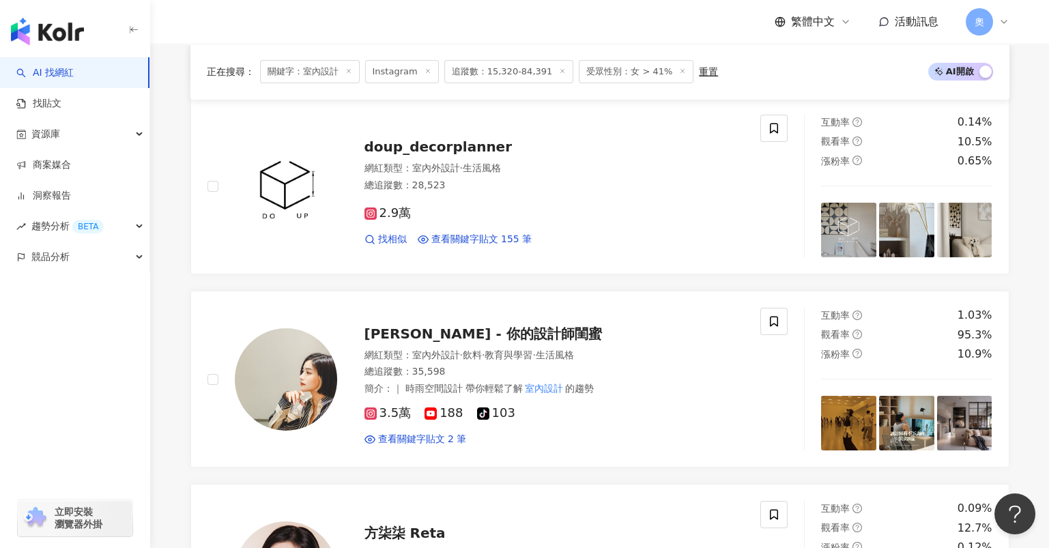
scroll to position [546, 0]
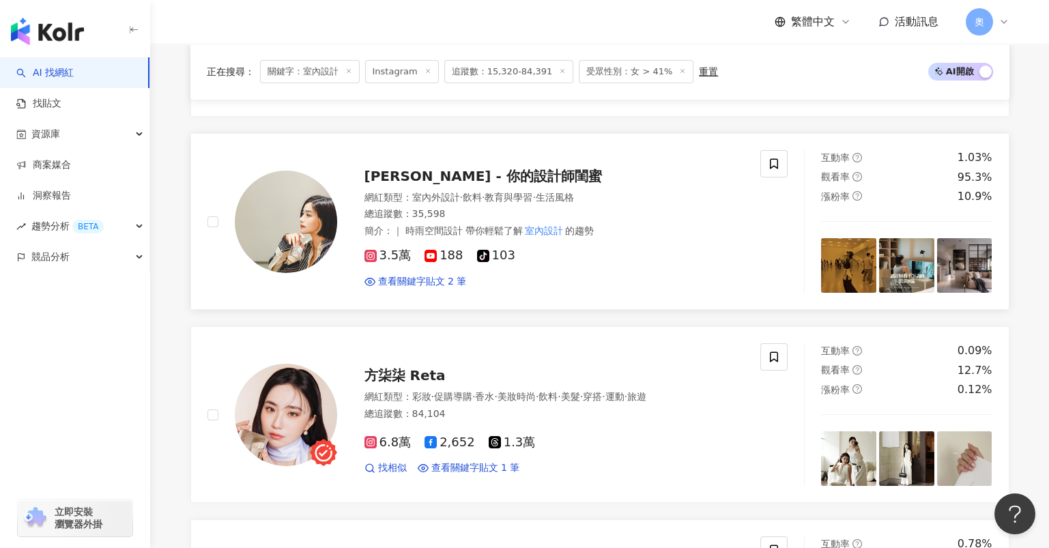
click at [452, 182] on span "Rae芮 - 你的設計師閨蜜" at bounding box center [482, 176] width 237 height 16
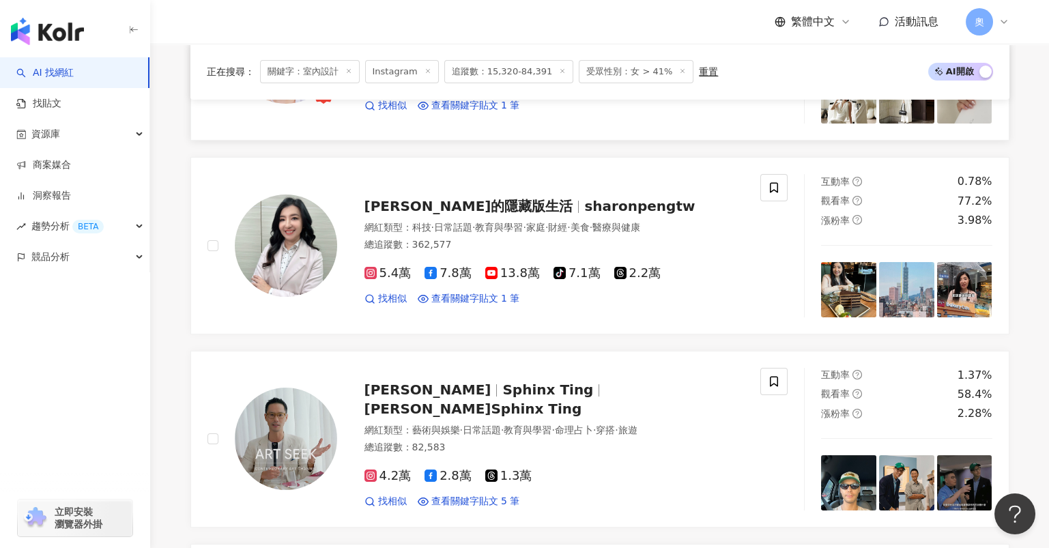
scroll to position [910, 0]
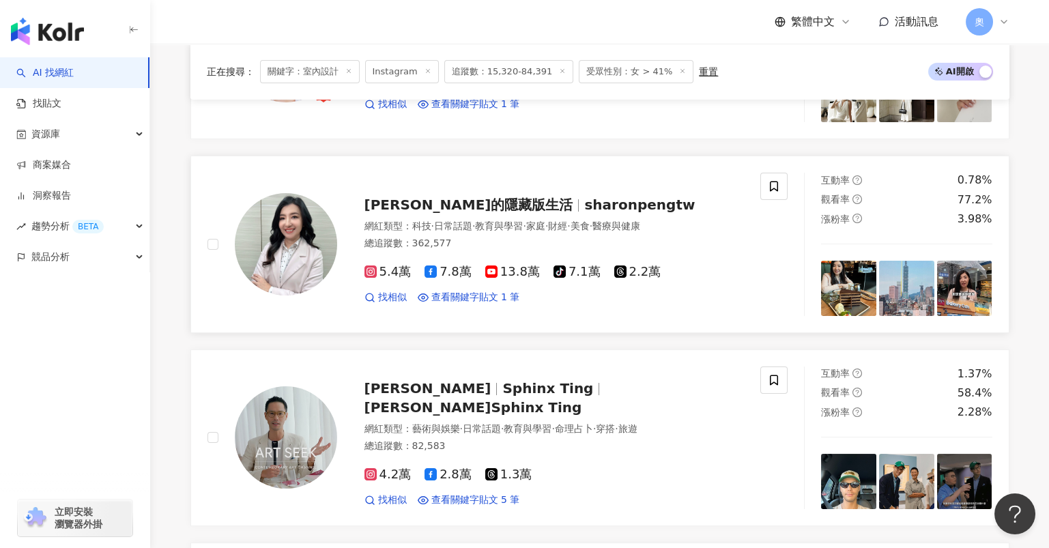
click at [472, 212] on span "雪倫的隱藏版生活" at bounding box center [468, 205] width 209 height 16
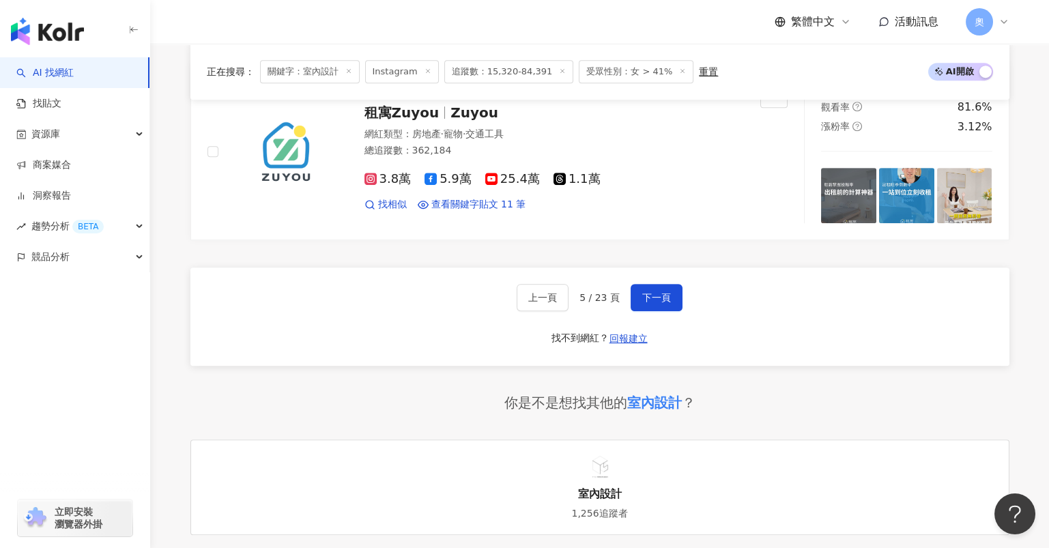
scroll to position [2365, 0]
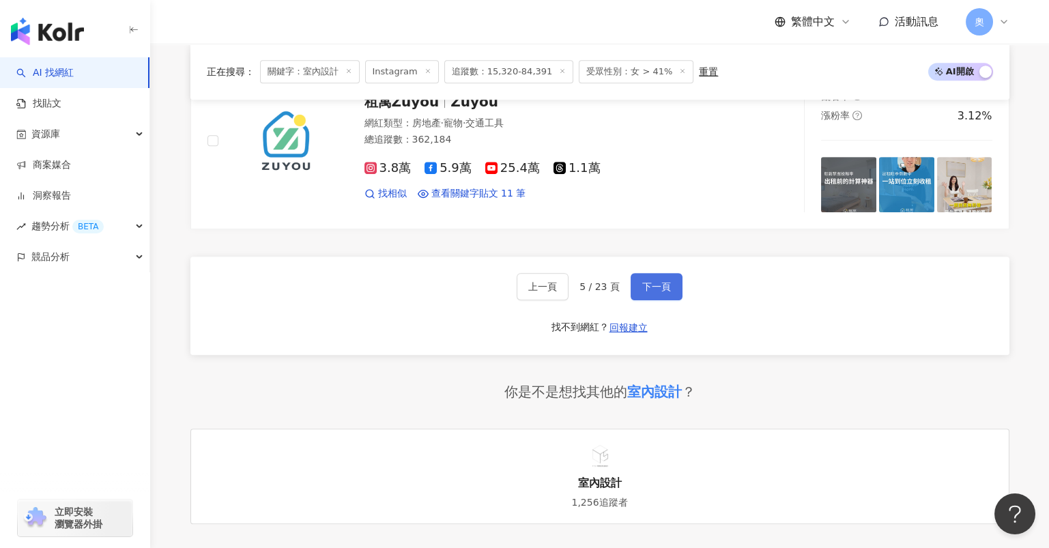
click at [647, 287] on button "下一頁" at bounding box center [657, 286] width 52 height 27
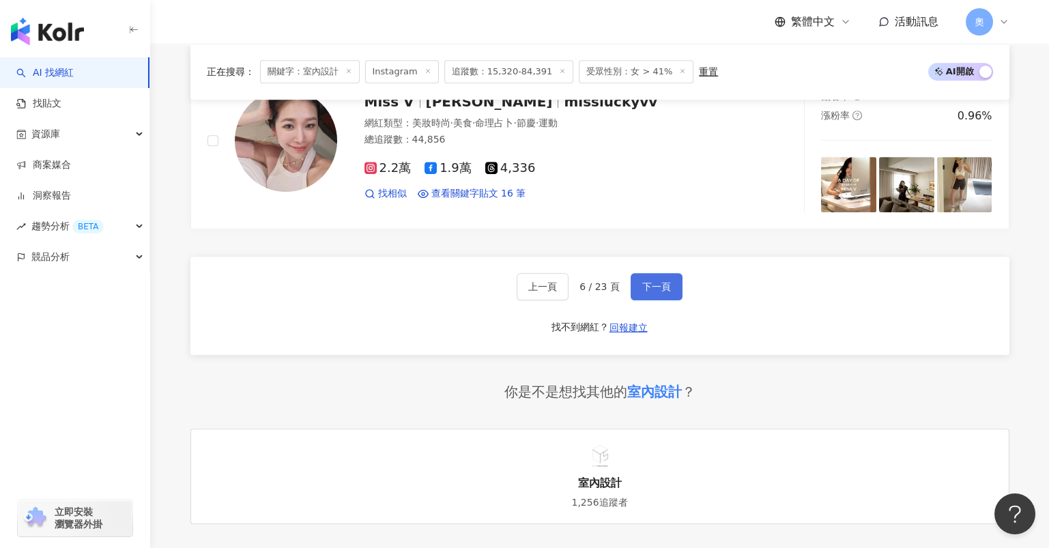
click at [654, 287] on button "下一頁" at bounding box center [657, 286] width 52 height 27
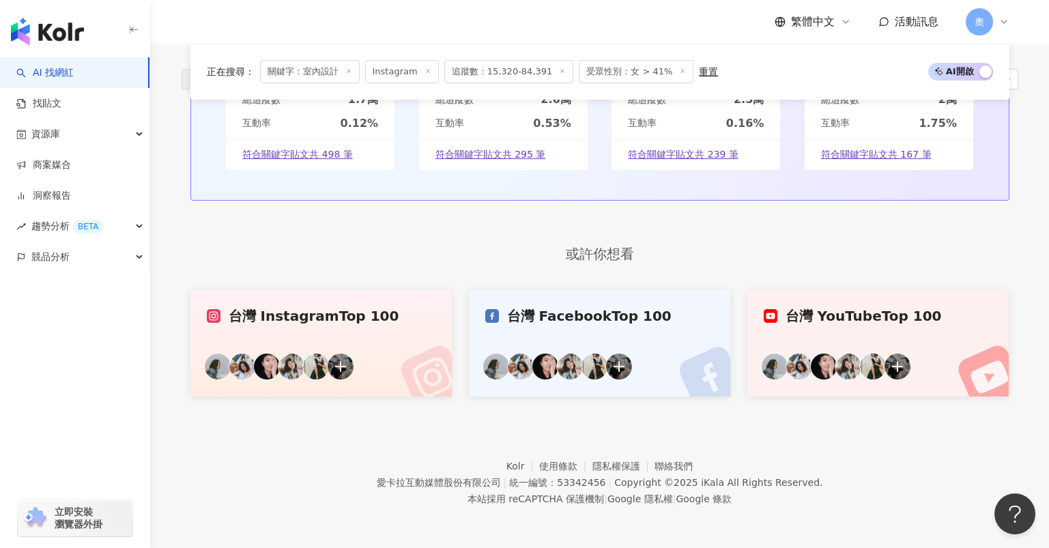
scroll to position [880, 0]
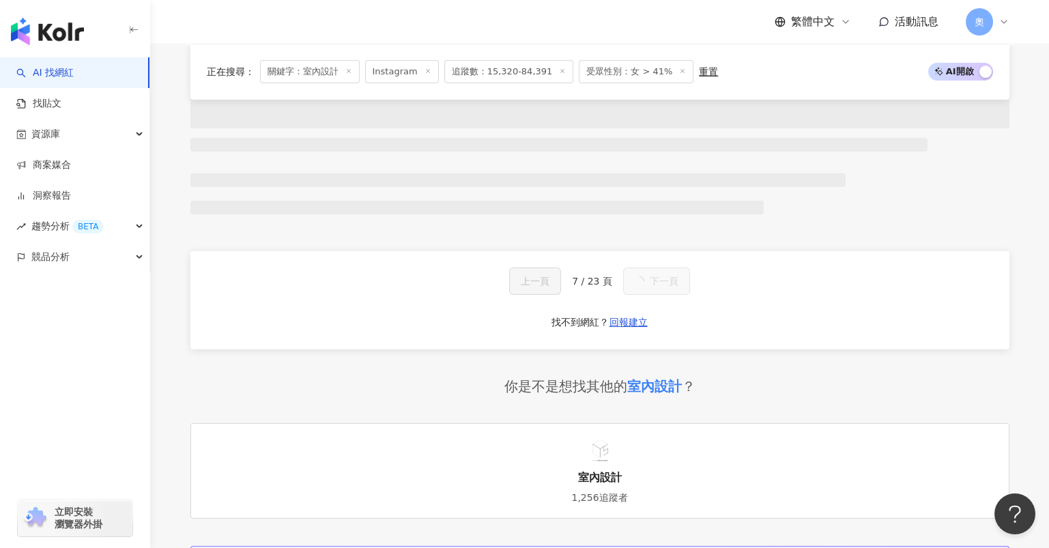
click at [213, 386] on div "你是不是想找其他的 室內設計 ？" at bounding box center [599, 386] width 819 height 19
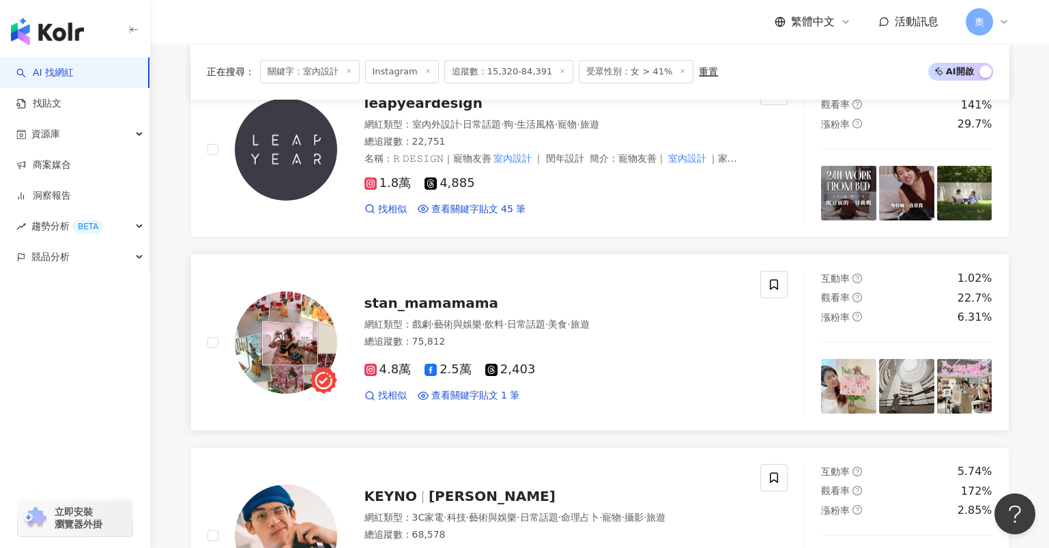
scroll to position [364, 0]
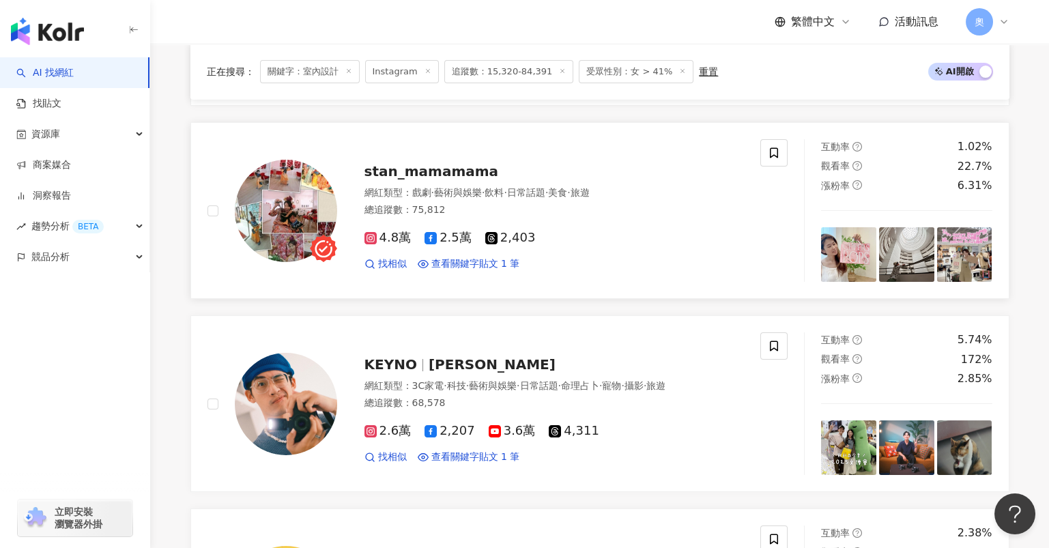
click at [451, 170] on span "stan_mamamama" at bounding box center [431, 171] width 134 height 16
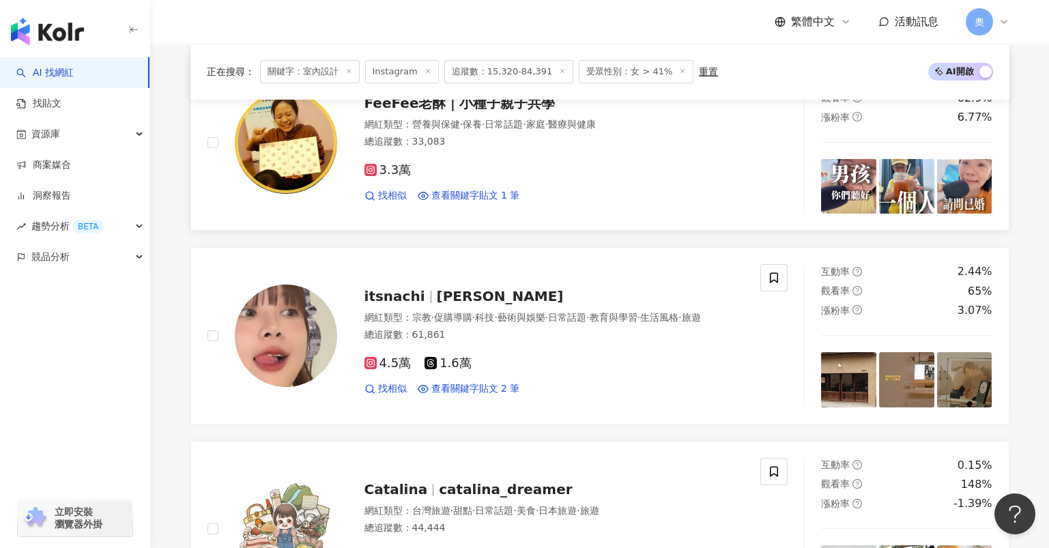
scroll to position [727, 0]
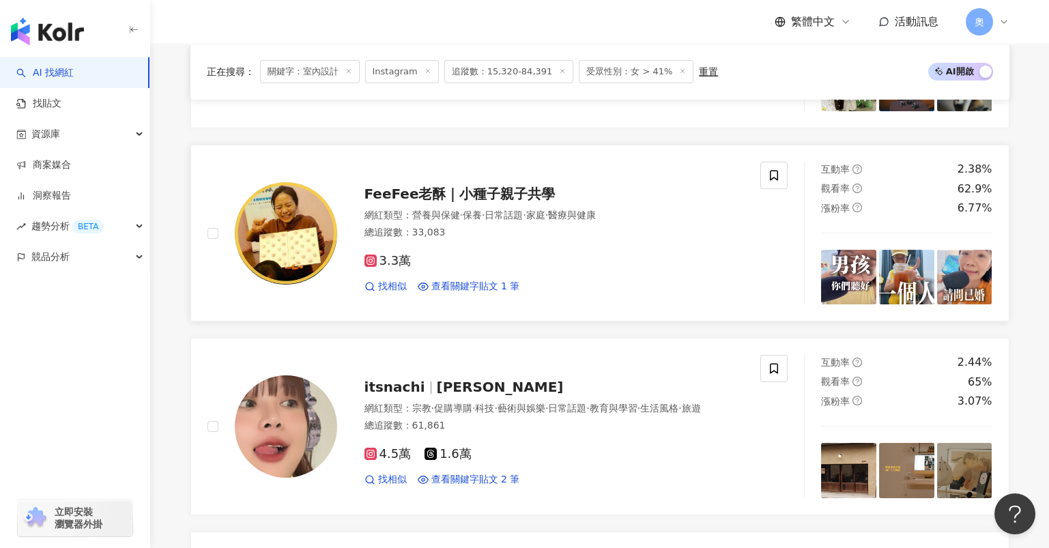
click at [399, 199] on span "FeeFee老酥｜小種子親子共學" at bounding box center [459, 194] width 191 height 16
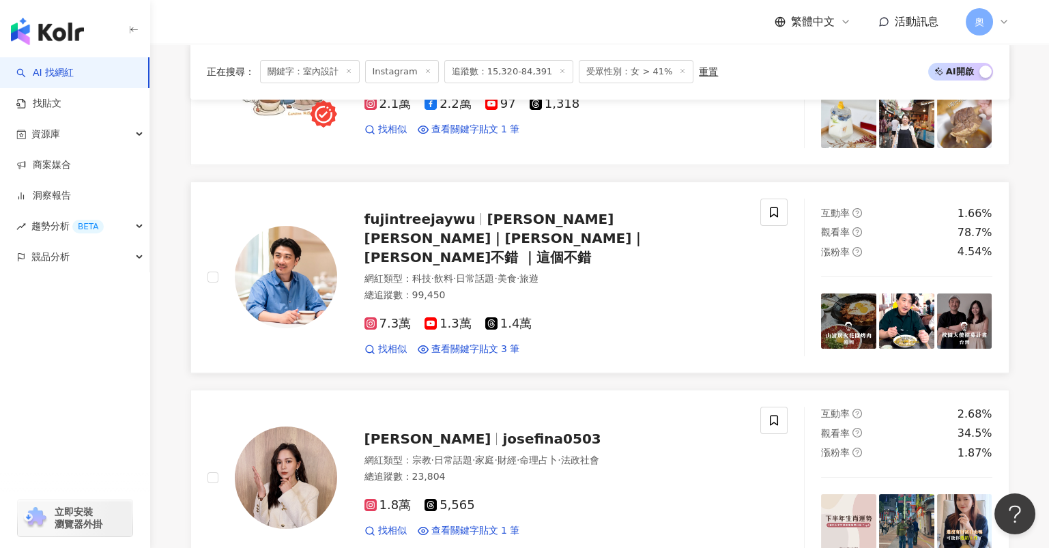
scroll to position [1273, 0]
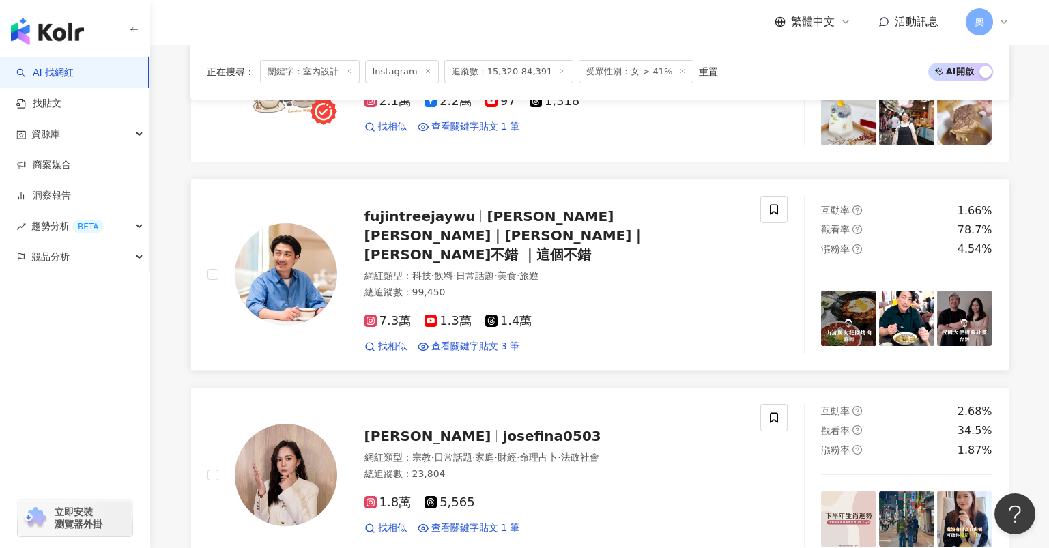
click at [450, 233] on div "fujintreejaywu Jay Wu｜吳 羽傑｜J哥不錯 ｜這個不錯 網紅類型 ： 科技 · 飲料 · 日常話題 · 美食 · 旅遊 總追蹤數 ： 99…" at bounding box center [540, 275] width 407 height 158
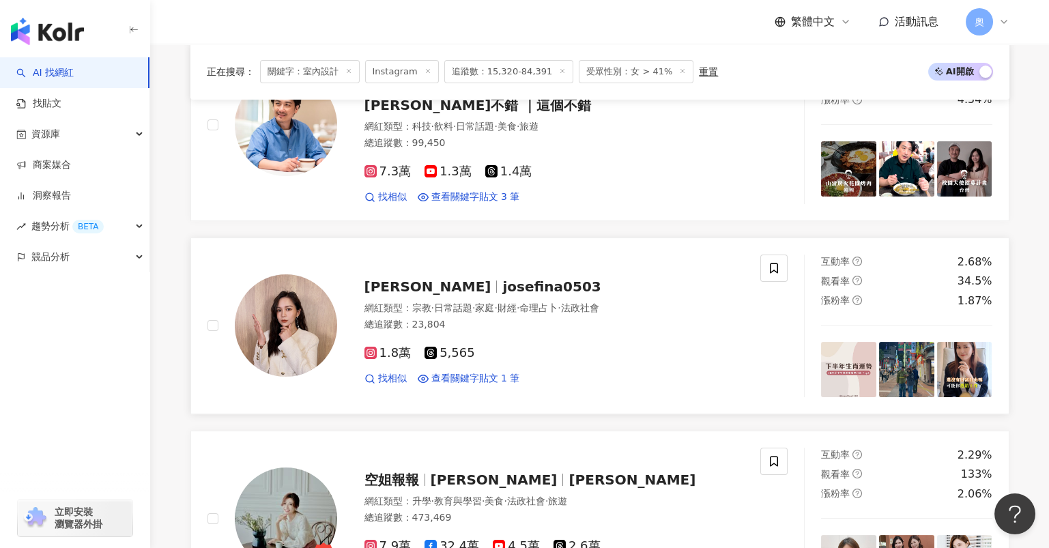
scroll to position [1456, 0]
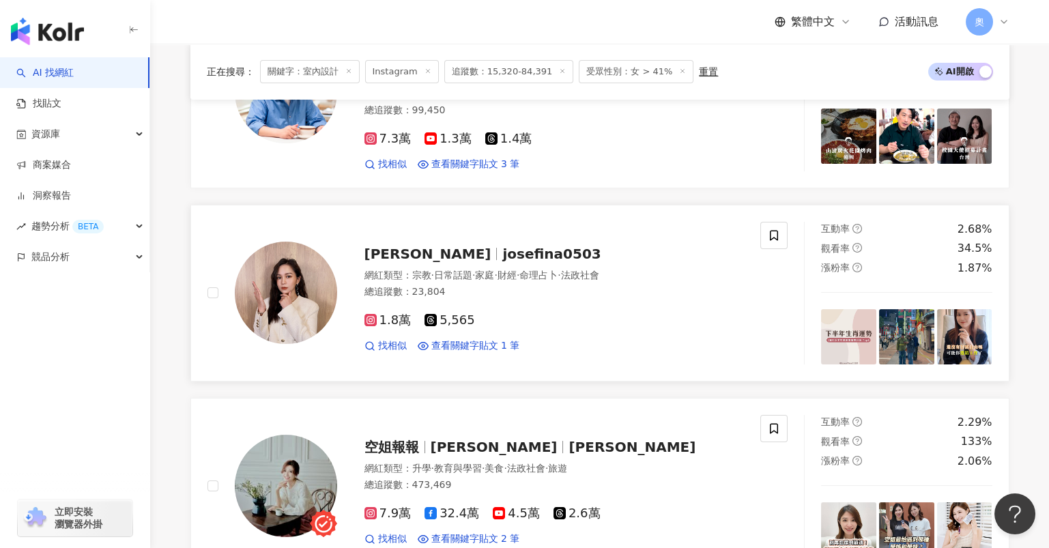
click at [502, 246] on span "josefina0503" at bounding box center [551, 254] width 98 height 16
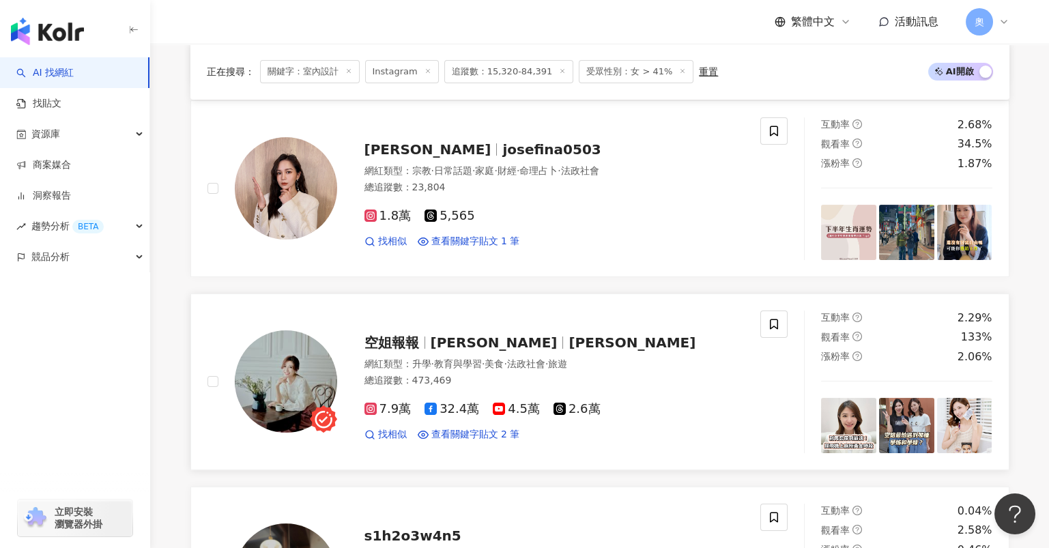
scroll to position [1638, 0]
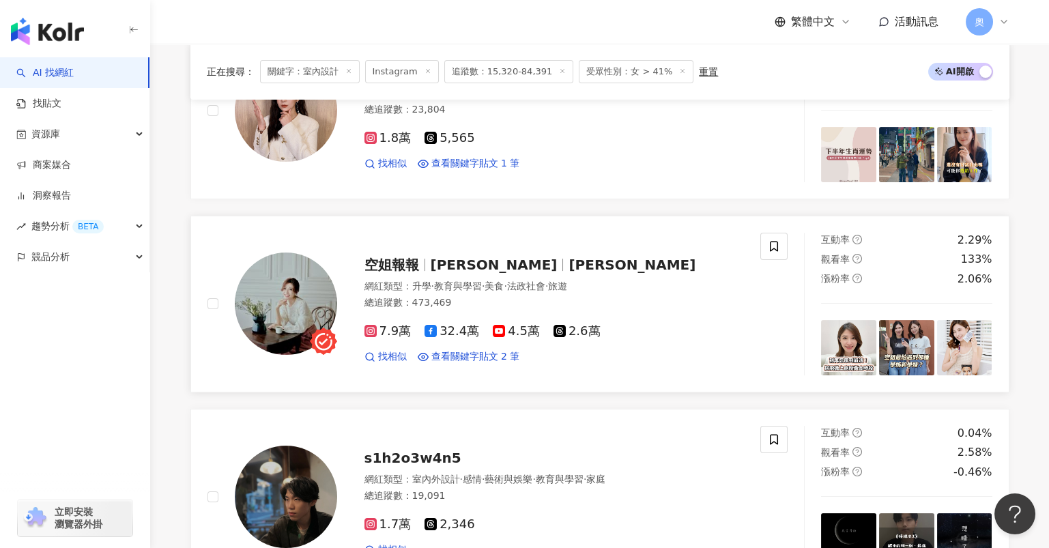
click at [437, 257] on span "Emily" at bounding box center [494, 265] width 127 height 16
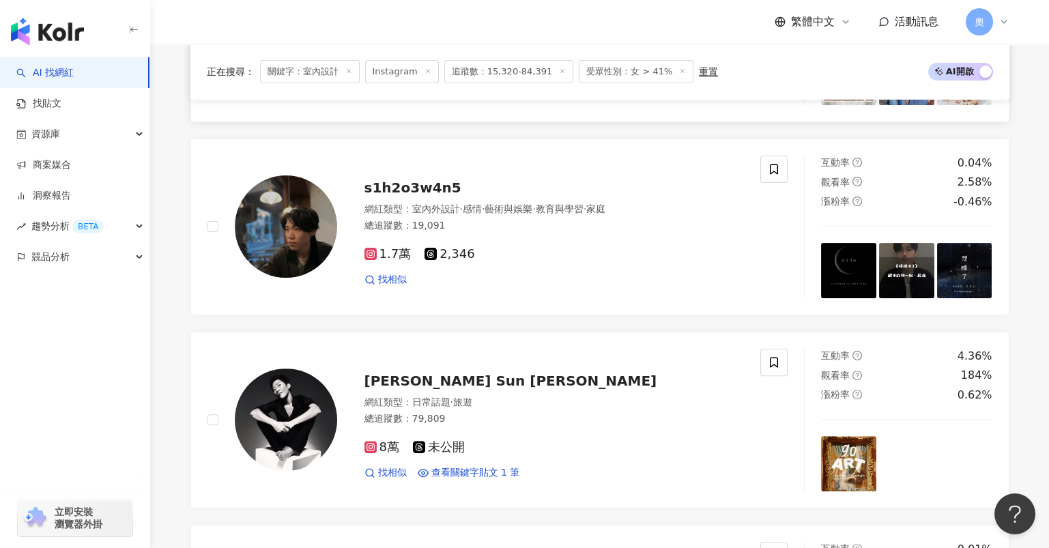
scroll to position [1910, 0]
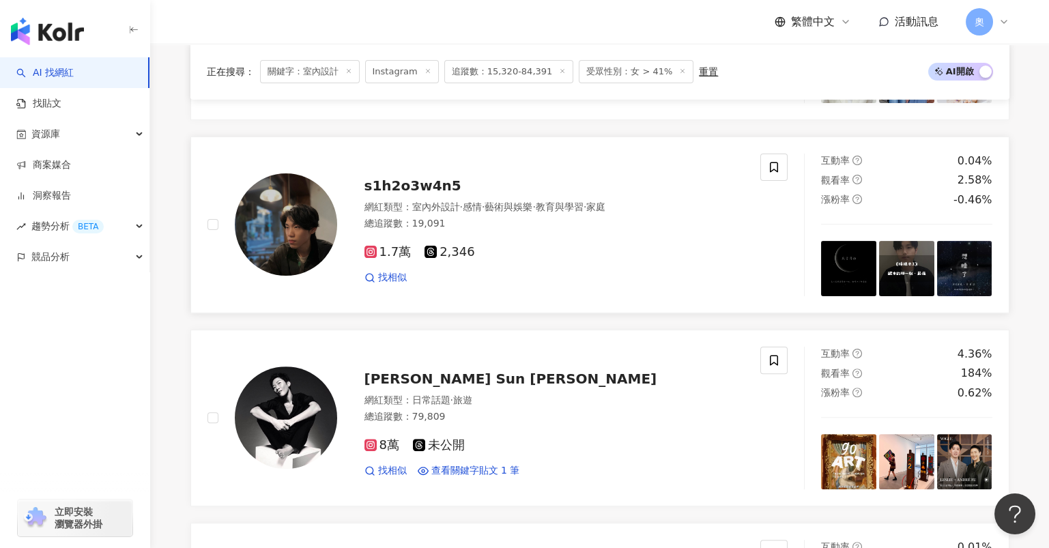
click at [424, 177] on span "s1h2o3w4n5" at bounding box center [412, 185] width 97 height 16
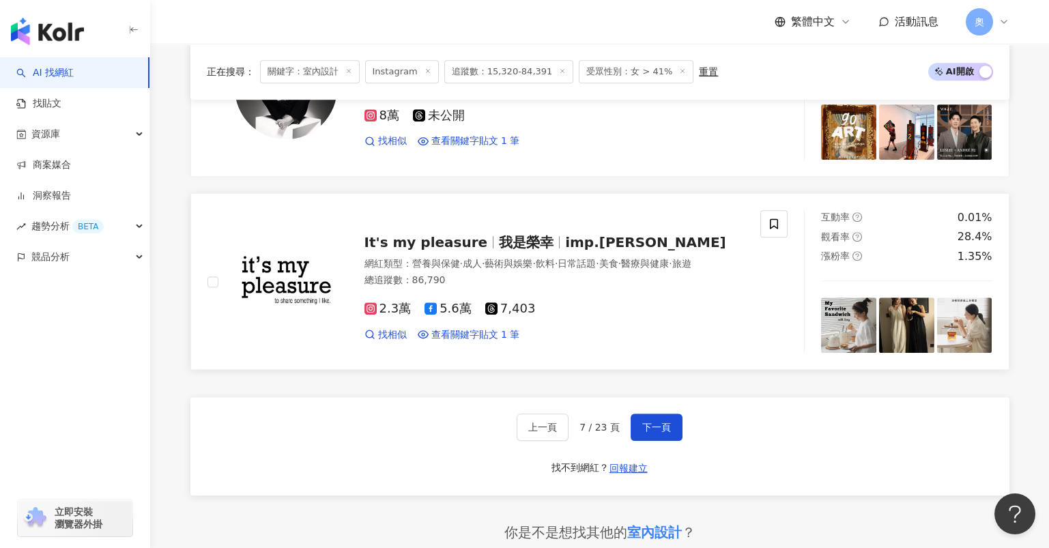
scroll to position [2274, 0]
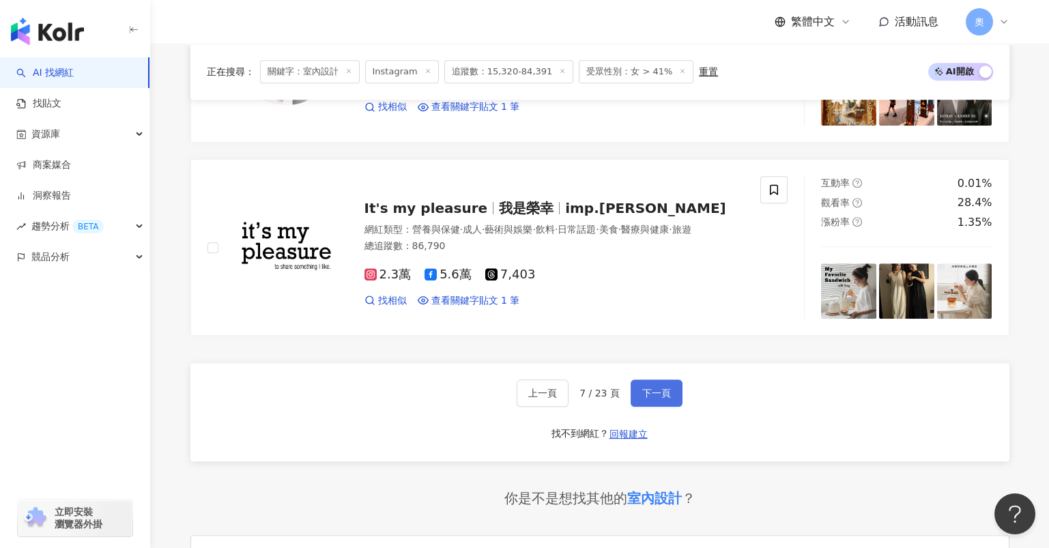
click at [658, 388] on span "下一頁" at bounding box center [656, 393] width 29 height 11
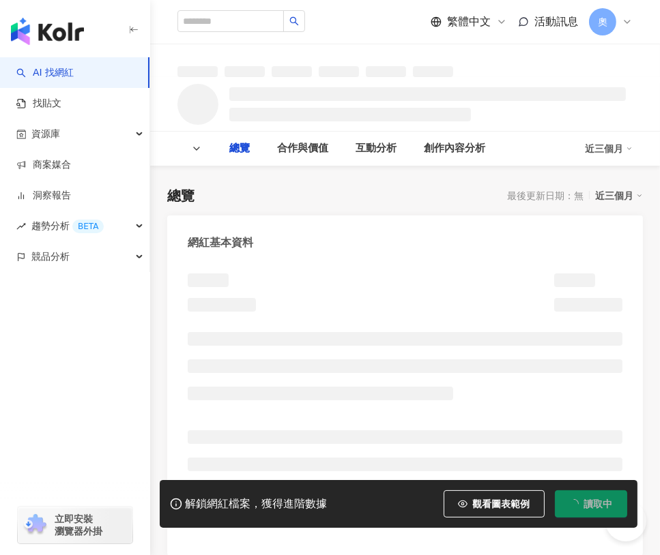
click at [342, 84] on div "追蹤數 互動率 觀看率" at bounding box center [405, 104] width 510 height 54
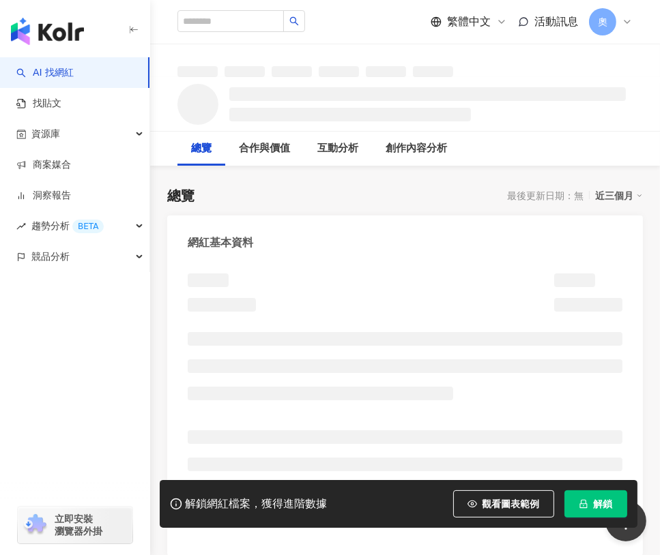
drag, startPoint x: 342, startPoint y: 84, endPoint x: 259, endPoint y: 175, distance: 123.2
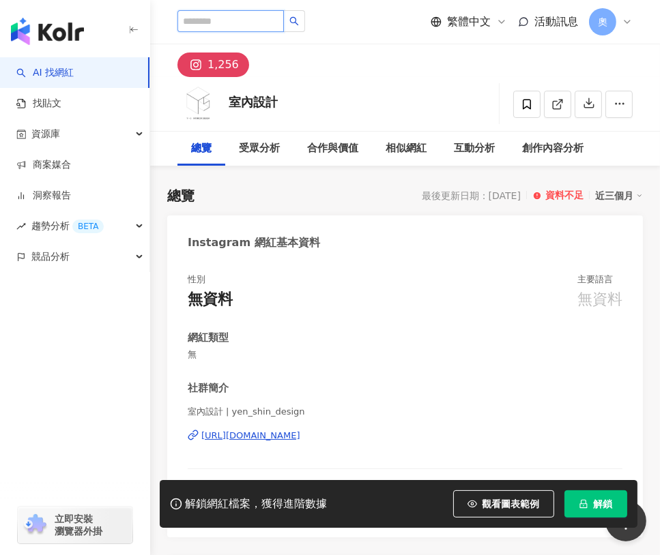
click at [240, 22] on input "search" at bounding box center [230, 21] width 106 height 22
type input "****"
click at [305, 21] on button "button" at bounding box center [294, 21] width 22 height 22
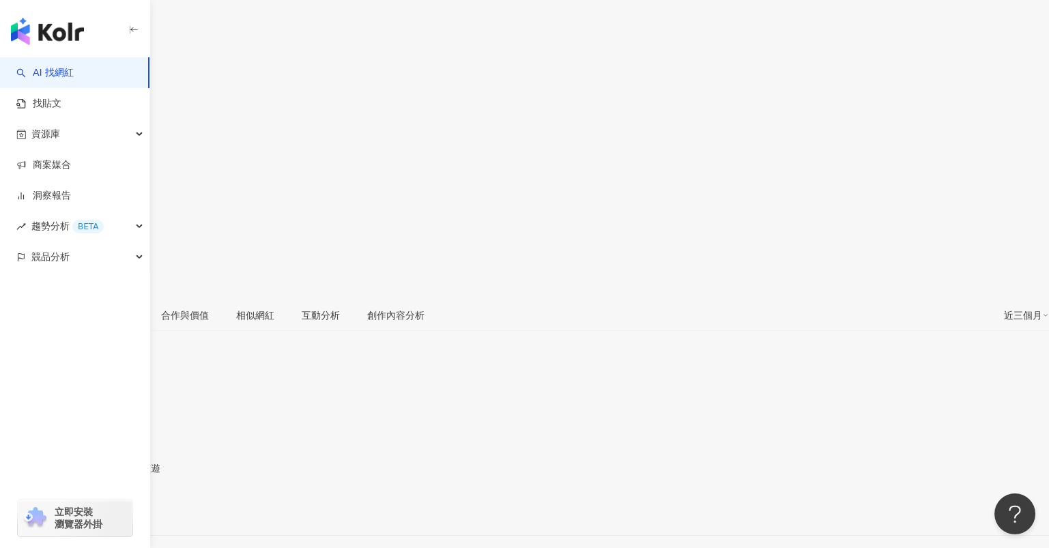
click at [120, 506] on div "https://www.instagram.com/xuanruoli/" at bounding box center [67, 511] width 106 height 11
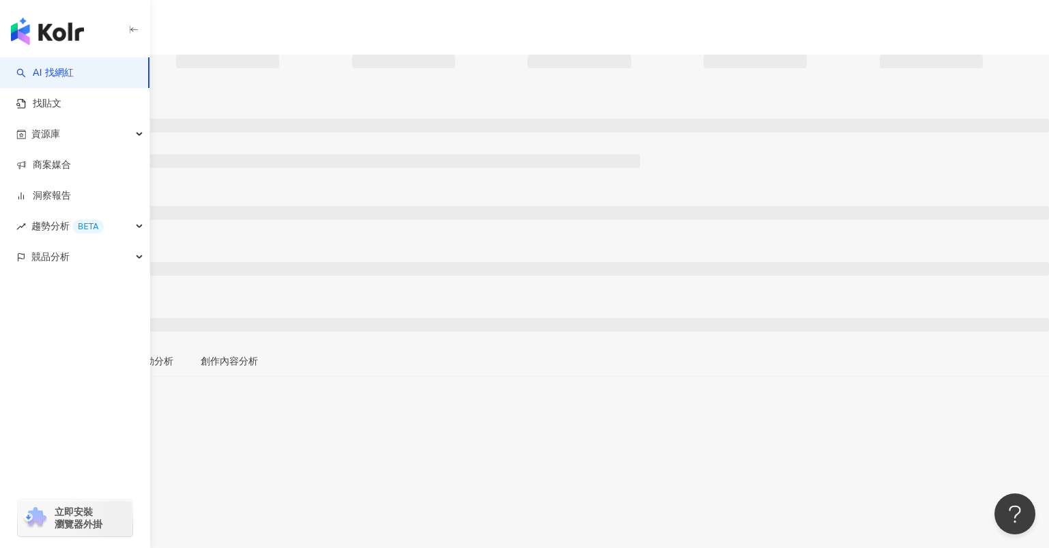
scroll to position [182, 0]
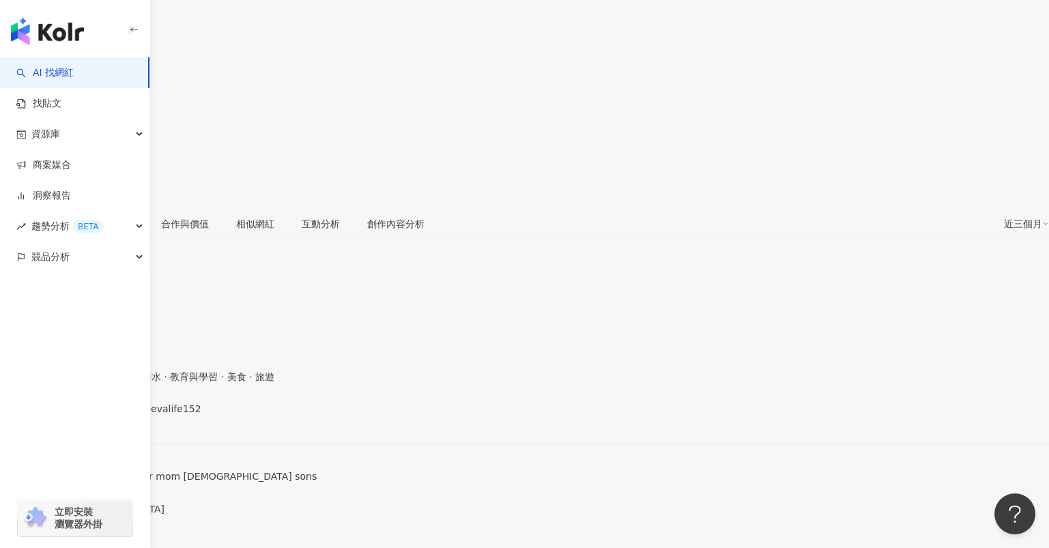
click at [120, 415] on div "https://www.instagram.com/evalife152/" at bounding box center [67, 420] width 106 height 11
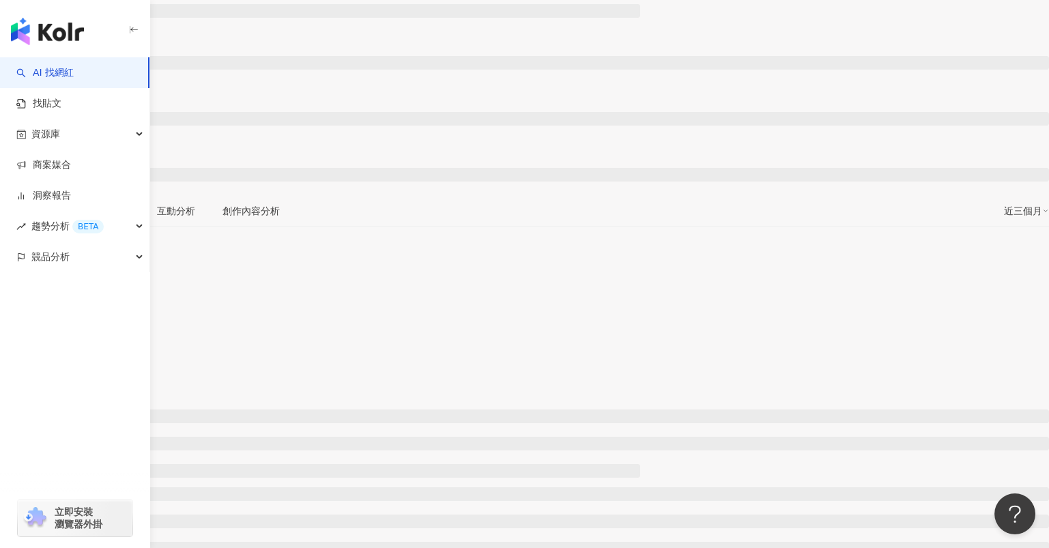
scroll to position [182, 0]
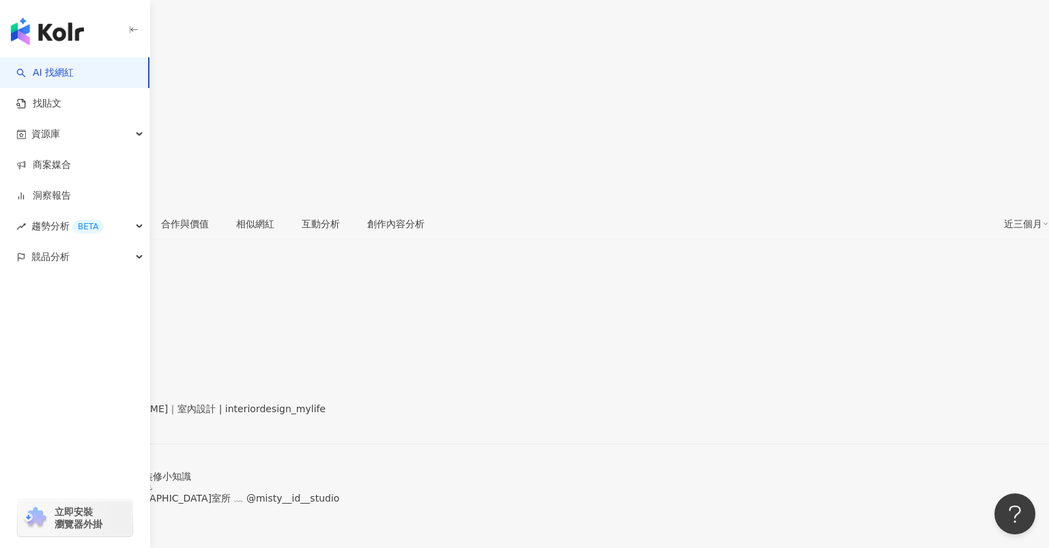
click at [120, 415] on div "https://www.instagram.com/interiordesign_mylife/" at bounding box center [67, 420] width 106 height 11
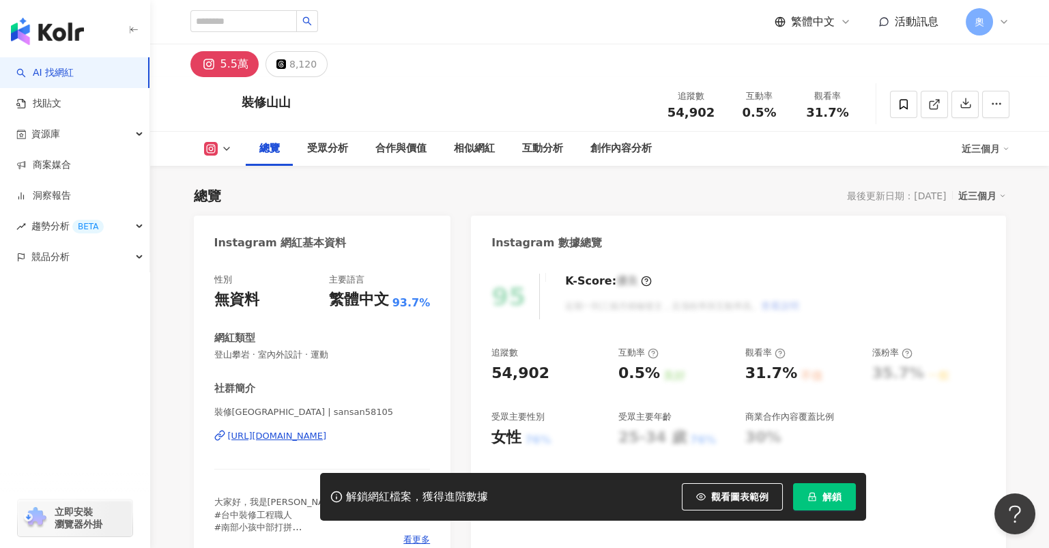
scroll to position [90, 0]
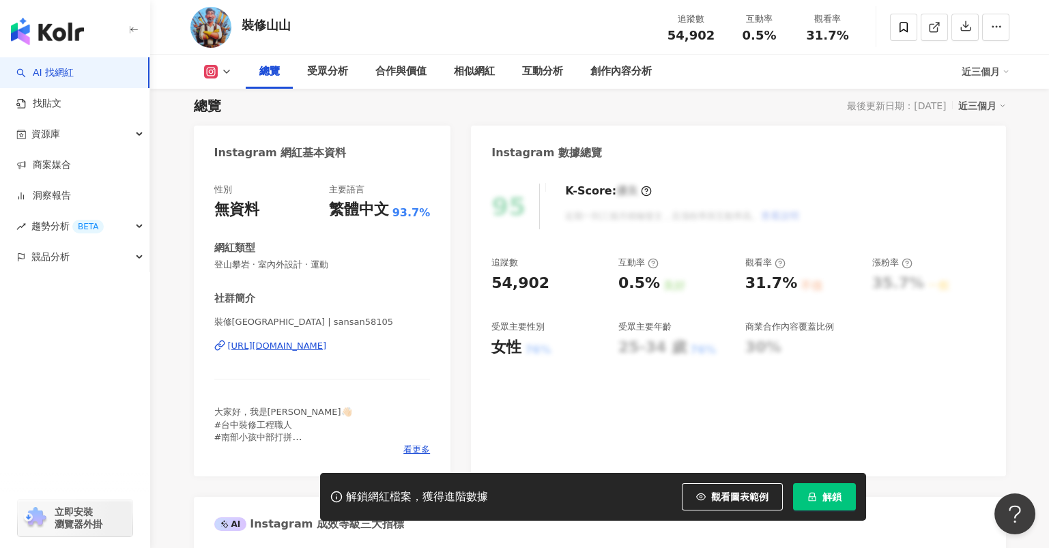
click at [327, 345] on div "https://www.instagram.com/sansan58105/" at bounding box center [277, 346] width 99 height 12
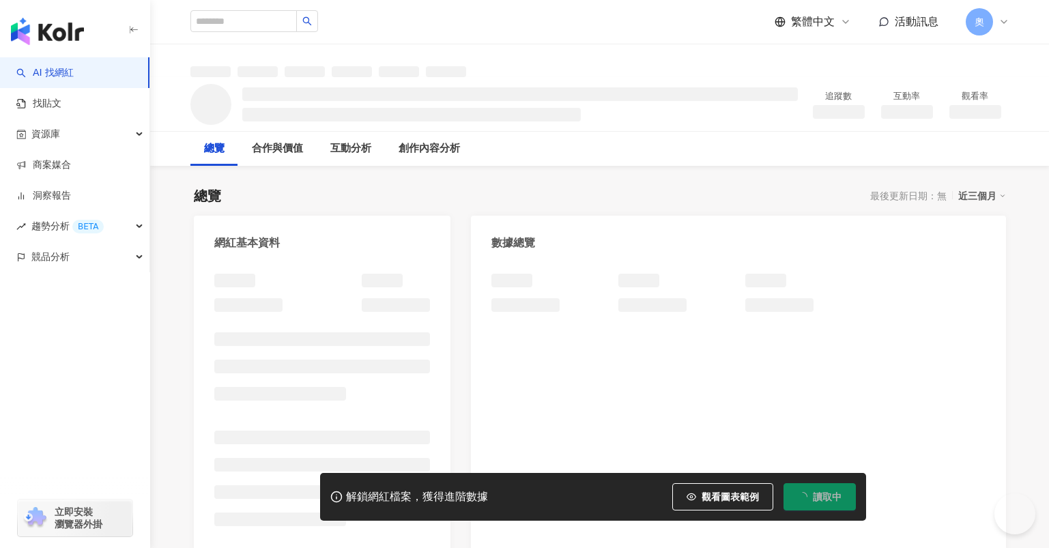
scroll to position [90, 0]
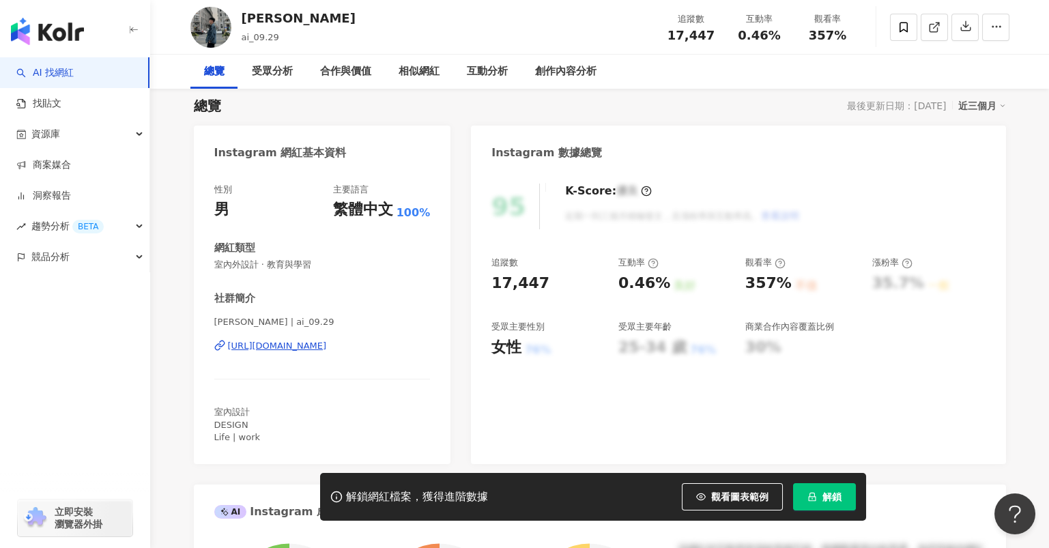
click at [327, 341] on div "https://www.instagram.com/ai_09.29/" at bounding box center [277, 346] width 99 height 12
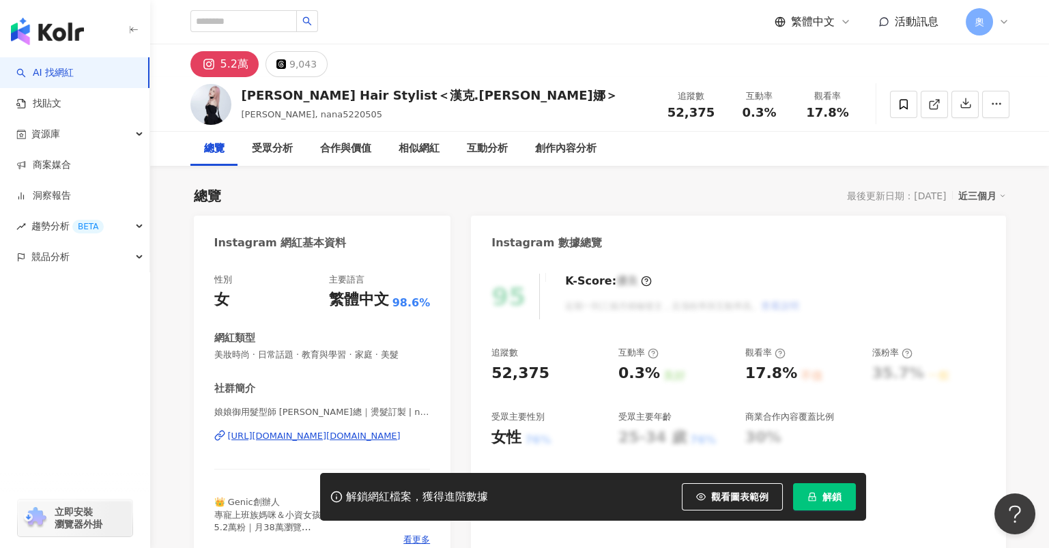
click at [349, 430] on div "[URL][DOMAIN_NAME][DOMAIN_NAME]" at bounding box center [314, 436] width 173 height 12
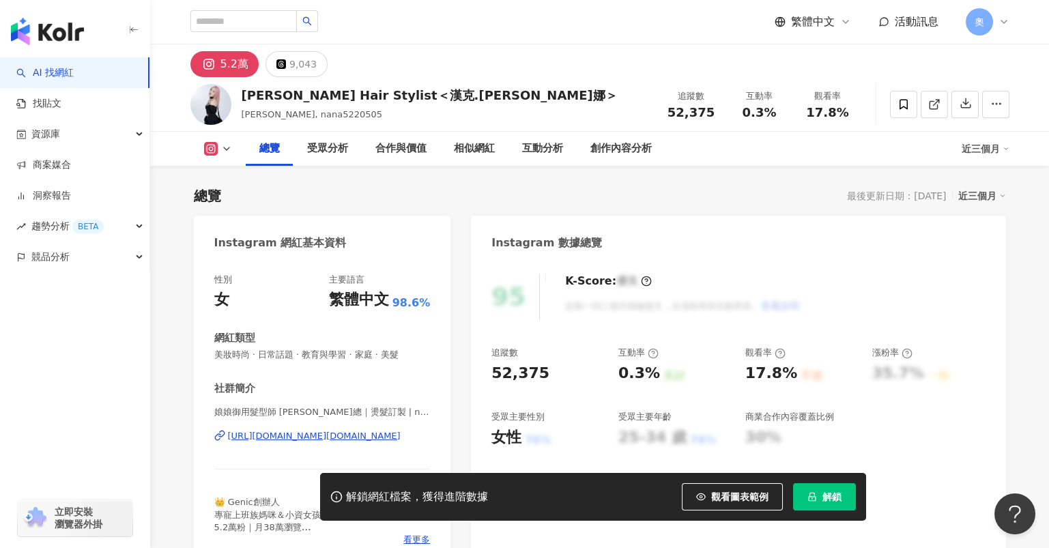
scroll to position [182, 0]
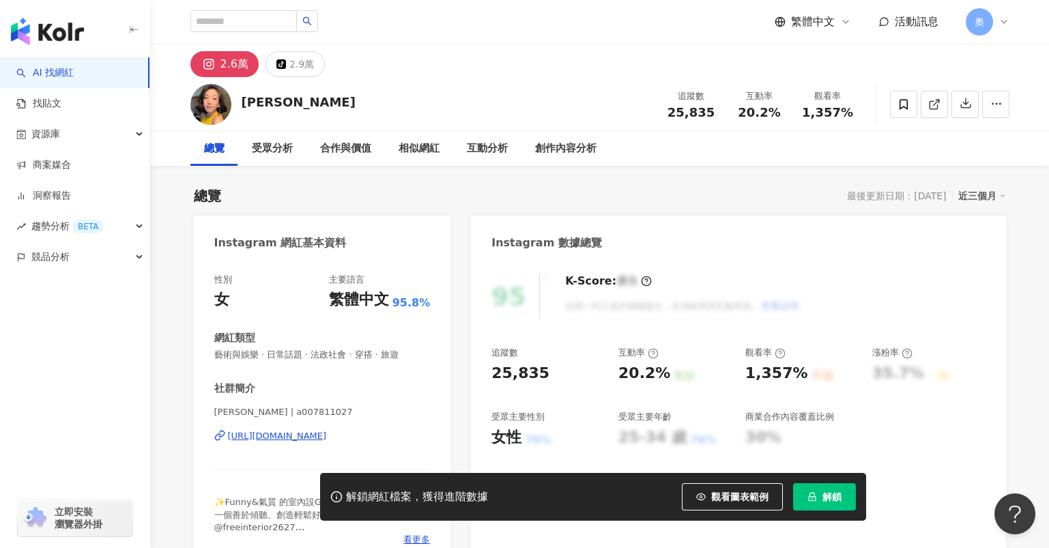
click at [323, 439] on div "https://www.instagram.com/a007811027/" at bounding box center [277, 436] width 99 height 12
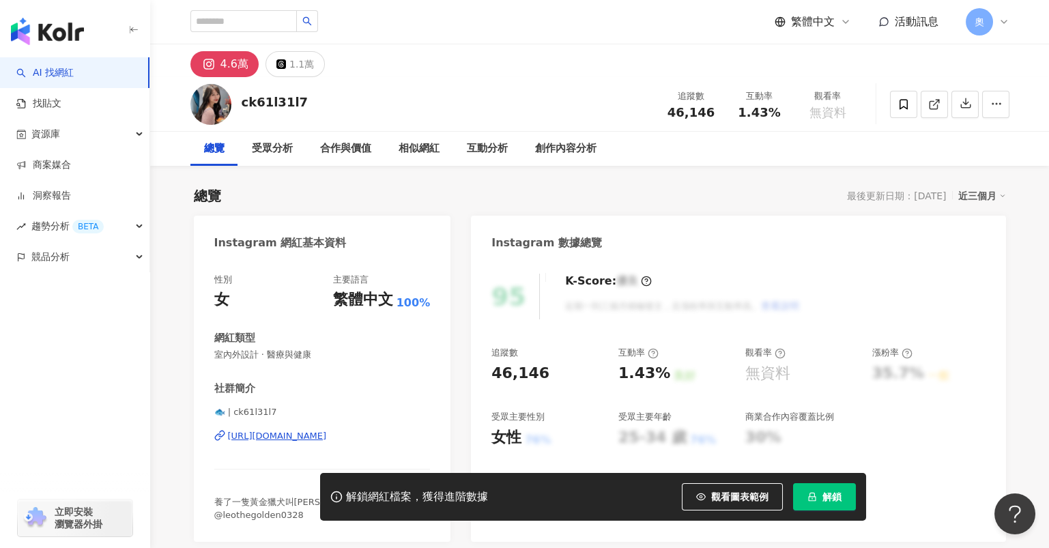
click at [337, 353] on span "室內外設計 · 醫療與健康" at bounding box center [322, 355] width 216 height 12
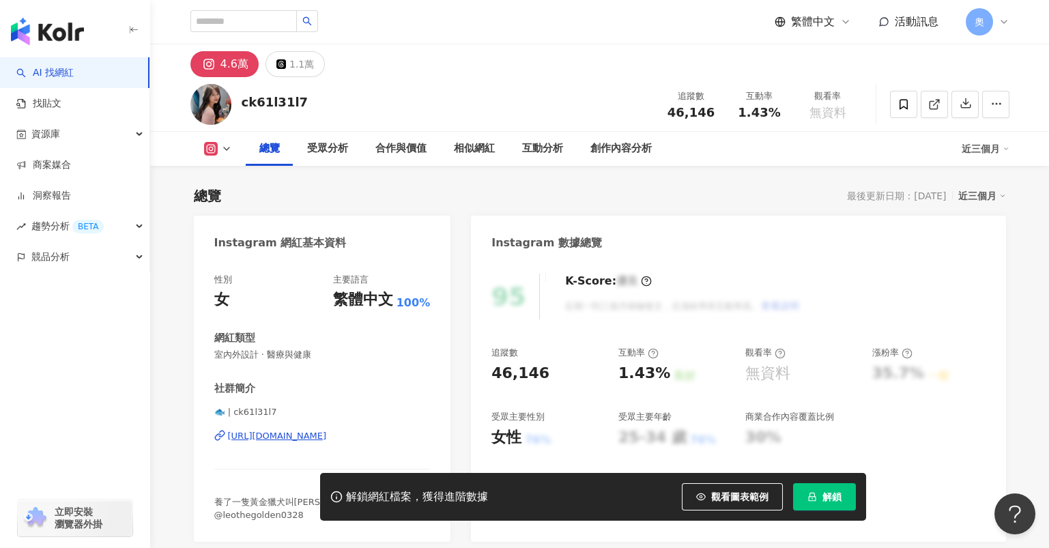
click at [327, 430] on div "[URL][DOMAIN_NAME]" at bounding box center [277, 436] width 99 height 12
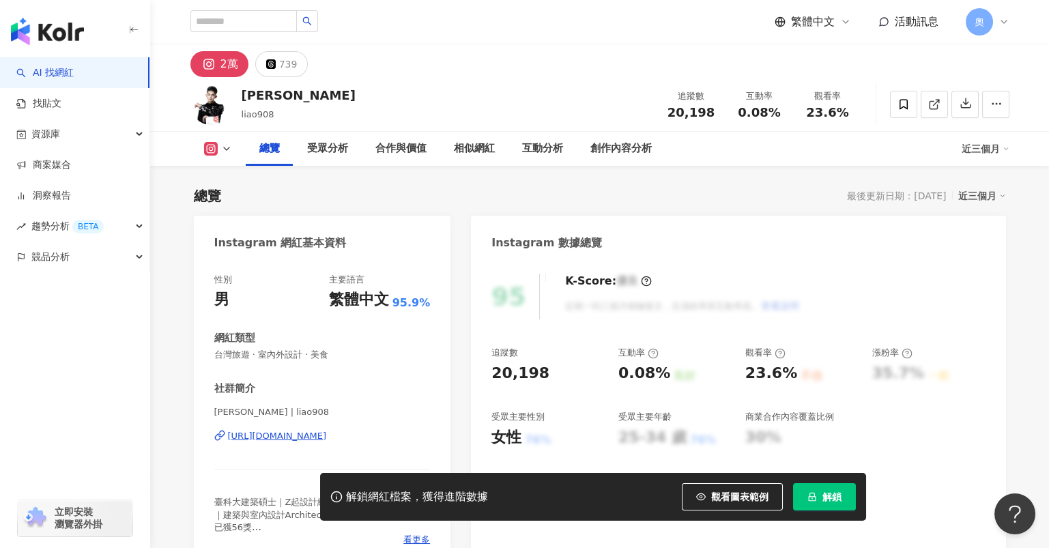
scroll to position [90, 0]
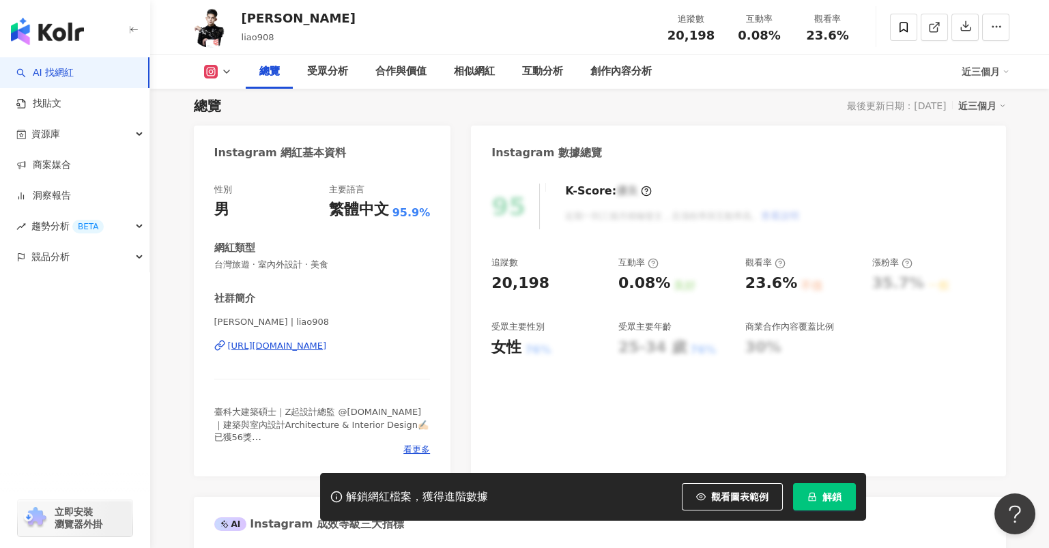
click at [327, 345] on div "https://www.instagram.com/liao908/" at bounding box center [277, 346] width 99 height 12
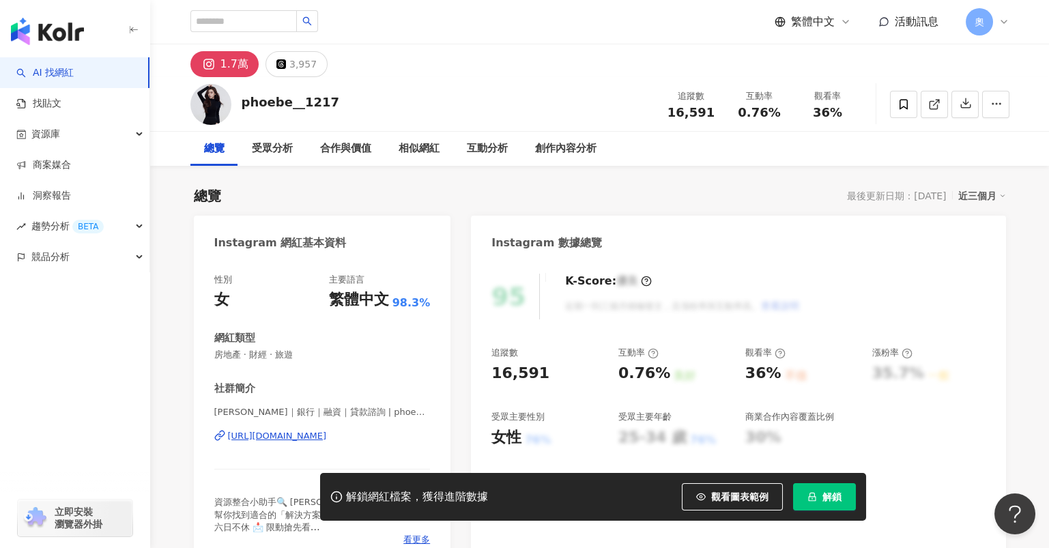
scroll to position [272, 0]
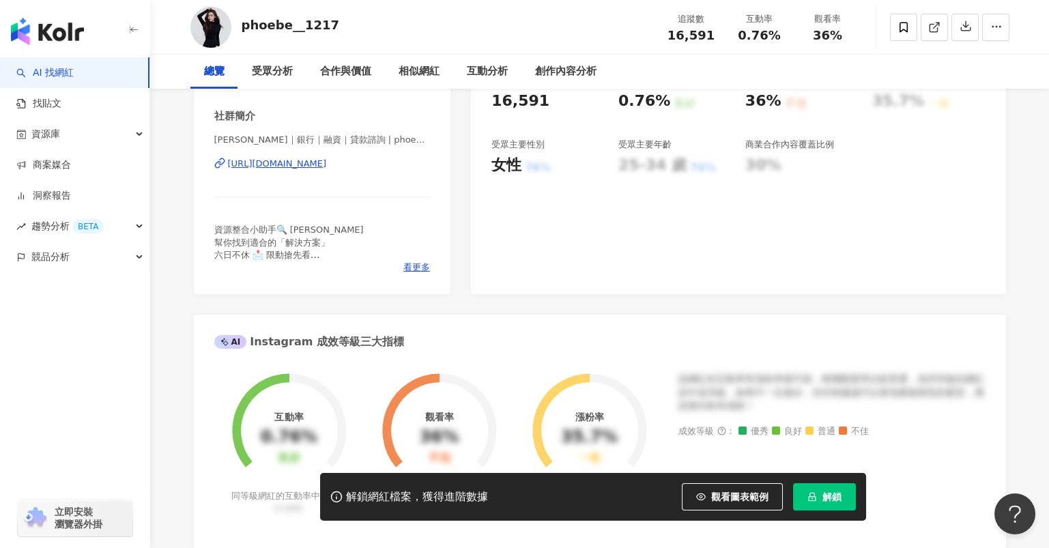
click at [327, 160] on div "https://www.instagram.com/phoebe__1217/" at bounding box center [277, 164] width 99 height 12
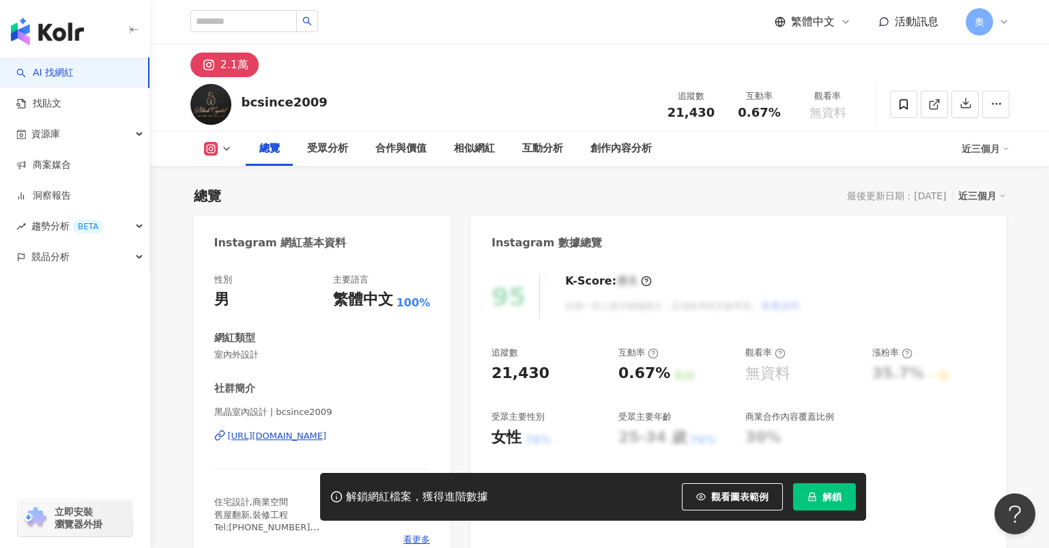
scroll to position [90, 0]
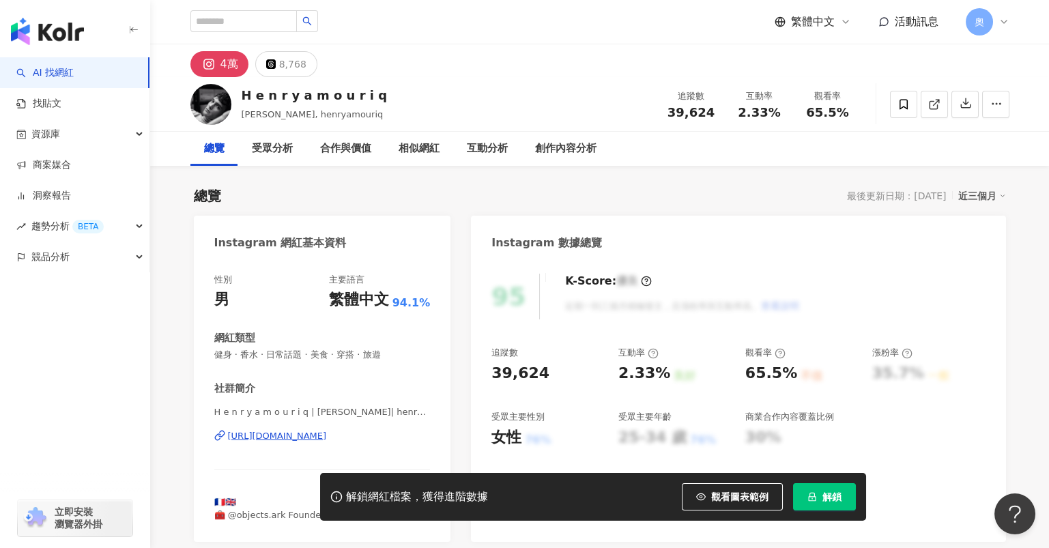
click at [327, 432] on div "https://www.instagram.com/henryamouriq/" at bounding box center [277, 436] width 99 height 12
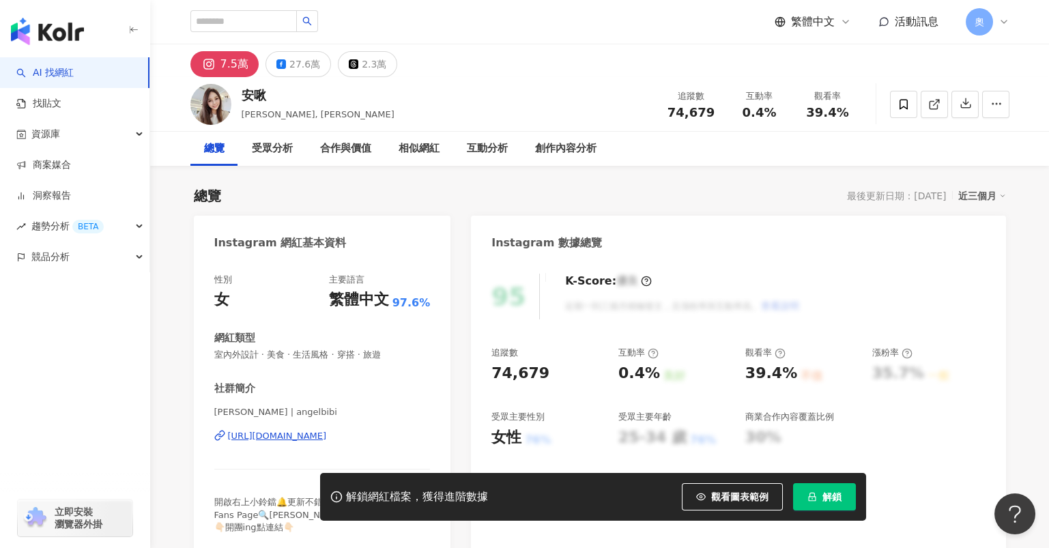
click at [321, 437] on div "https://www.instagram.com/angelbibi/" at bounding box center [277, 436] width 99 height 12
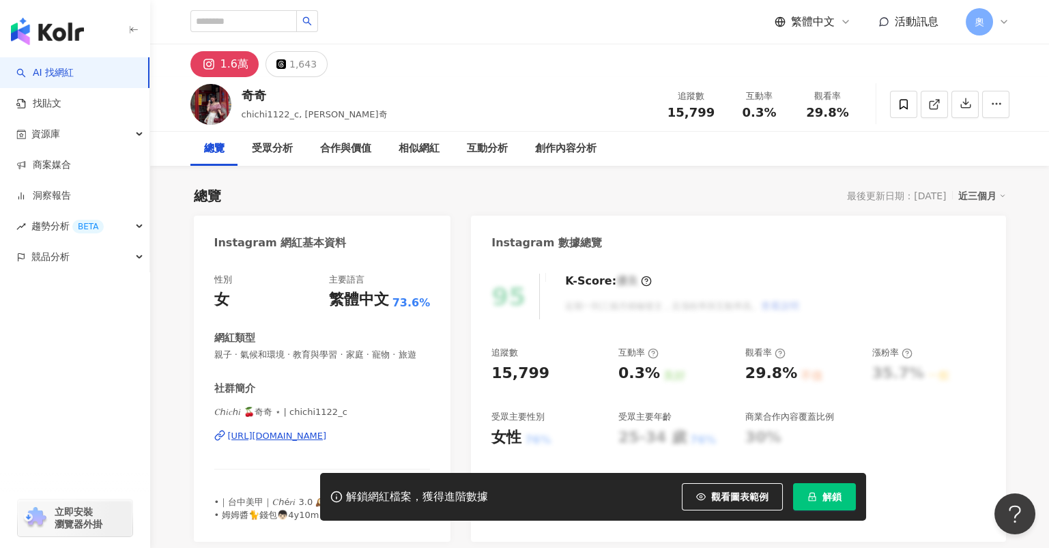
click at [289, 442] on div "[URL][DOMAIN_NAME]" at bounding box center [277, 436] width 99 height 12
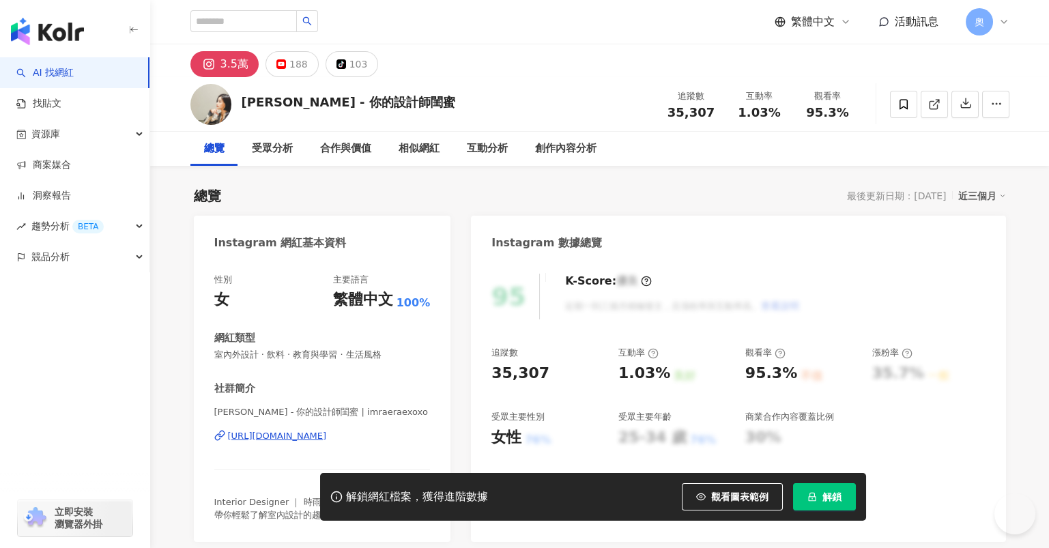
click at [340, 444] on div "[PERSON_NAME] - 你的設計師閨蜜 | imraeraexoxo [URL][DOMAIN_NAME]" at bounding box center [322, 446] width 216 height 80
click at [327, 436] on div "https://www.instagram.com/imraeraexoxo/" at bounding box center [277, 436] width 99 height 12
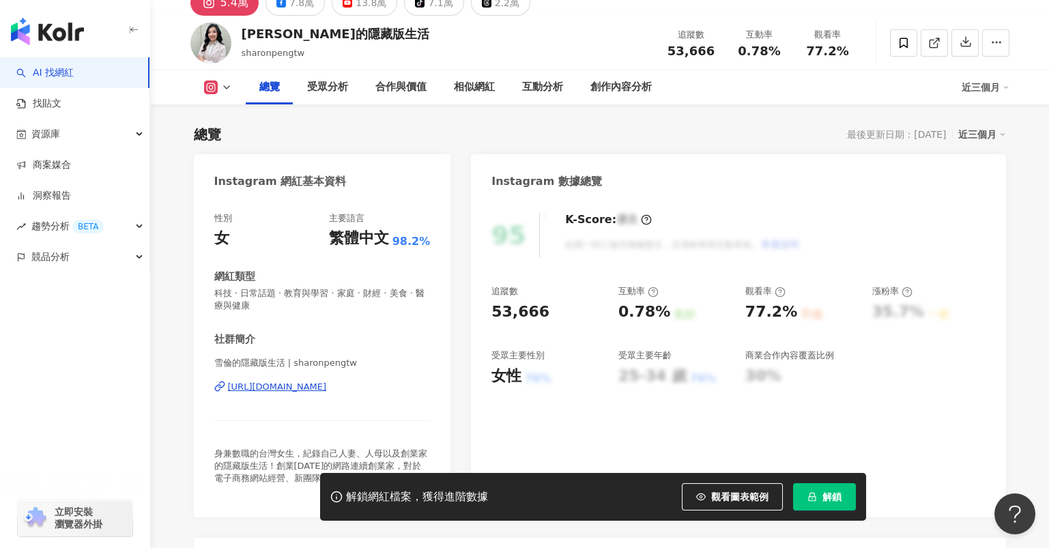
scroll to position [90, 0]
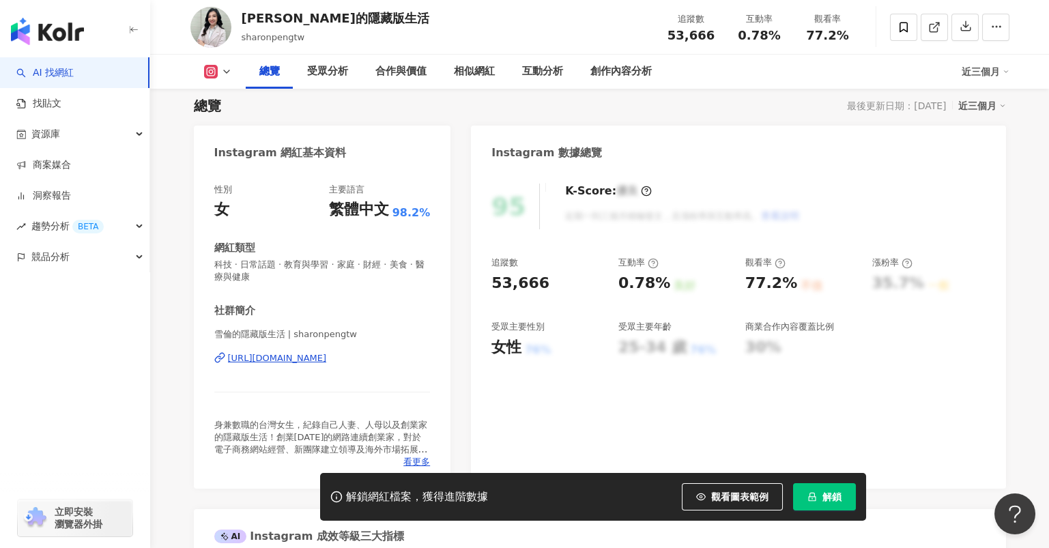
click at [327, 357] on div "https://www.instagram.com/sharonpengtw/" at bounding box center [277, 358] width 99 height 12
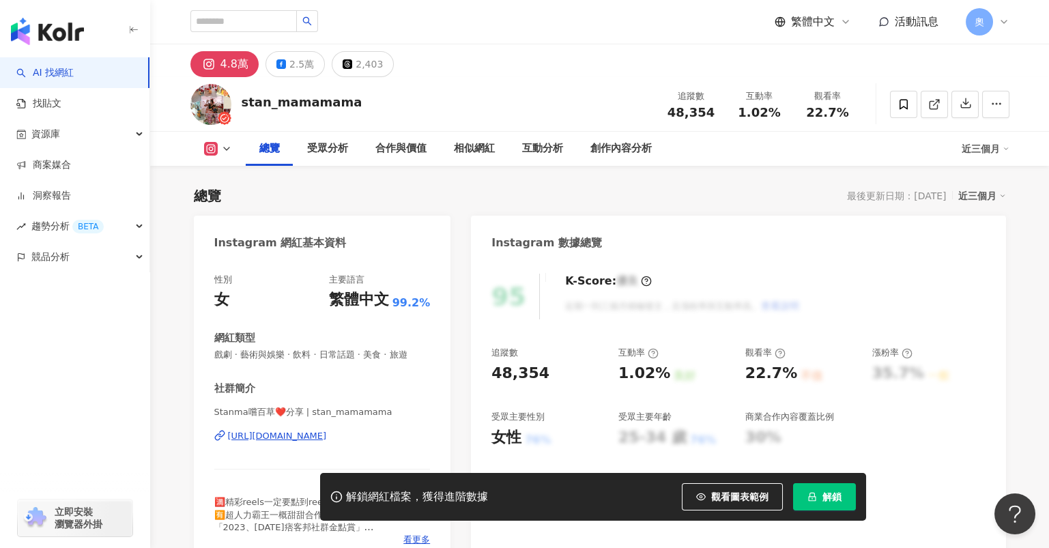
scroll to position [182, 0]
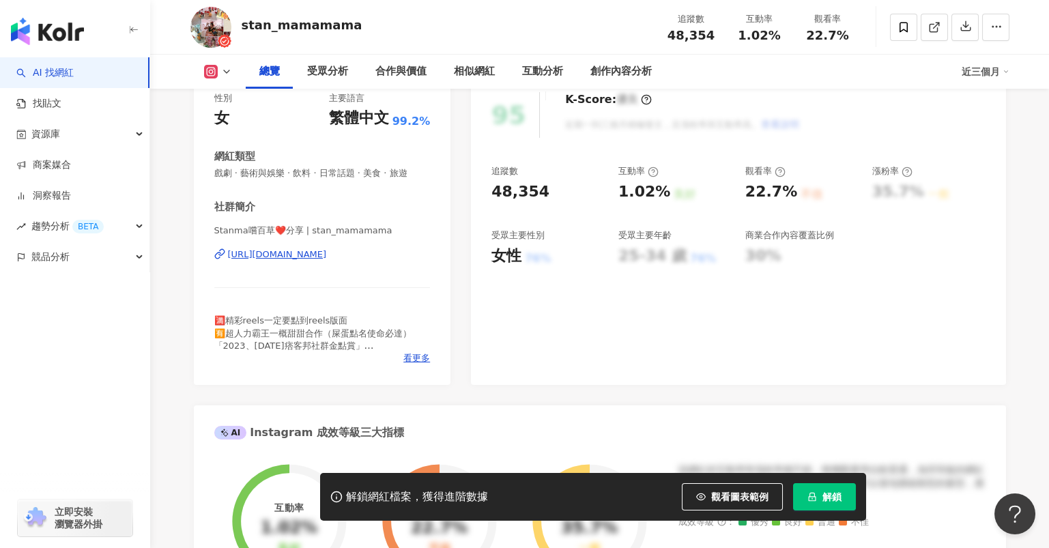
click at [278, 257] on div "https://www.instagram.com/stan_mamamama/" at bounding box center [277, 254] width 99 height 12
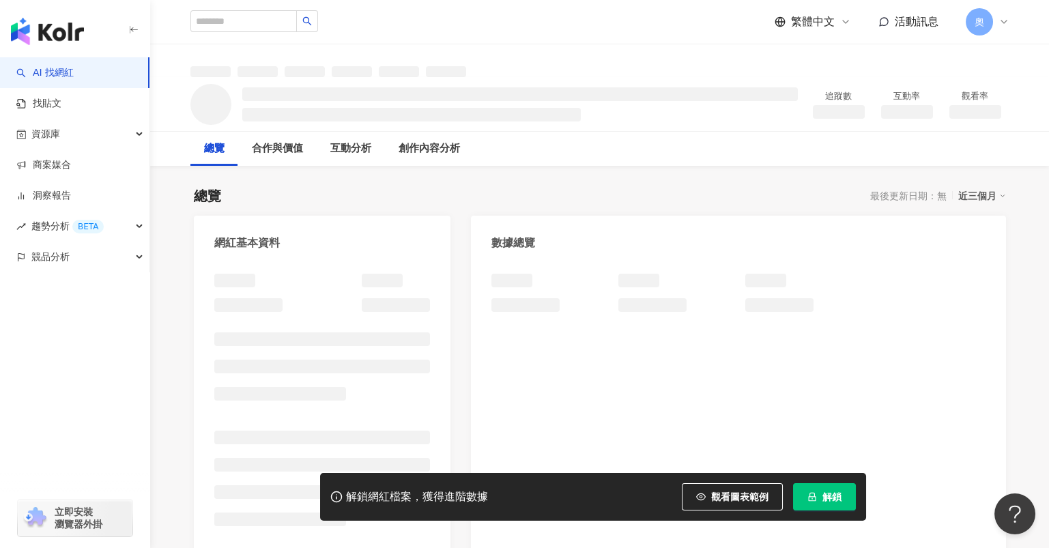
scroll to position [90, 0]
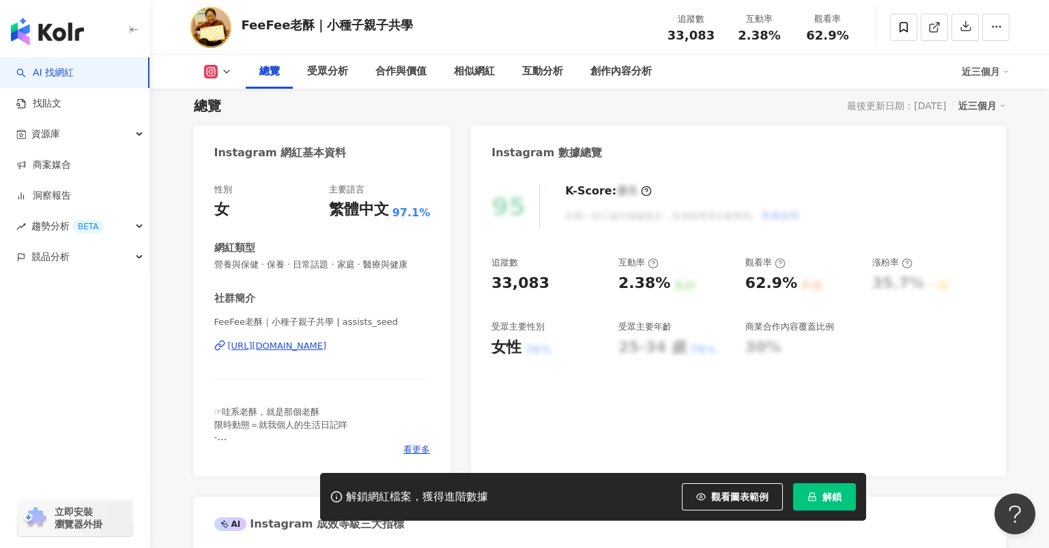
click at [327, 348] on div "[URL][DOMAIN_NAME]" at bounding box center [277, 346] width 99 height 12
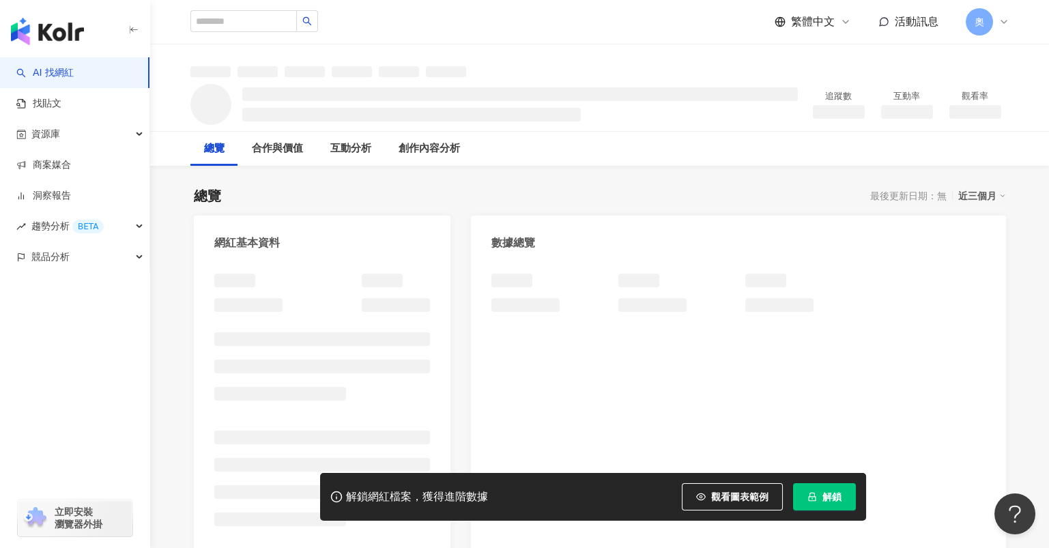
scroll to position [182, 0]
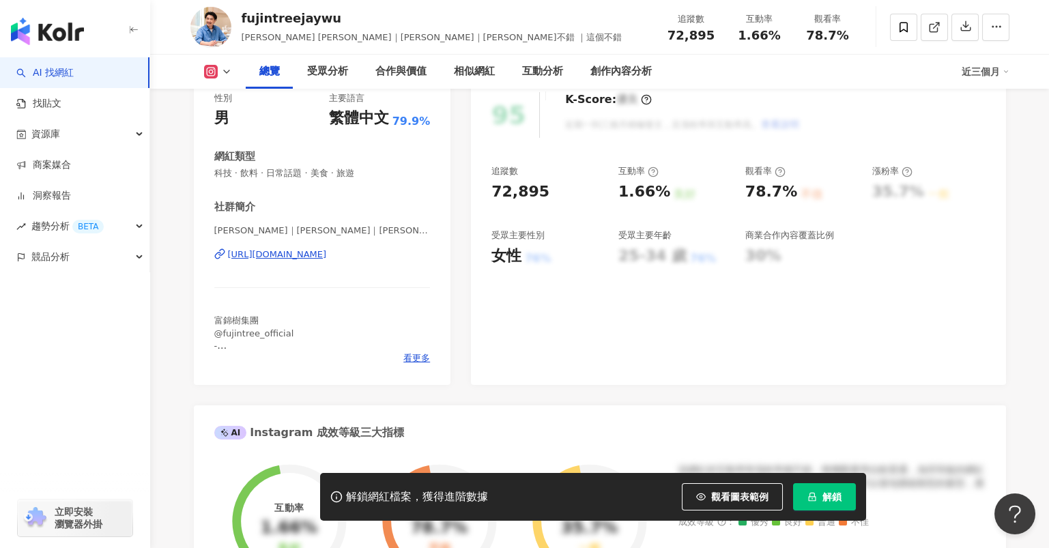
drag, startPoint x: 356, startPoint y: 360, endPoint x: 314, endPoint y: 257, distance: 111.1
click at [314, 257] on div "[URL][DOMAIN_NAME]" at bounding box center [277, 254] width 99 height 12
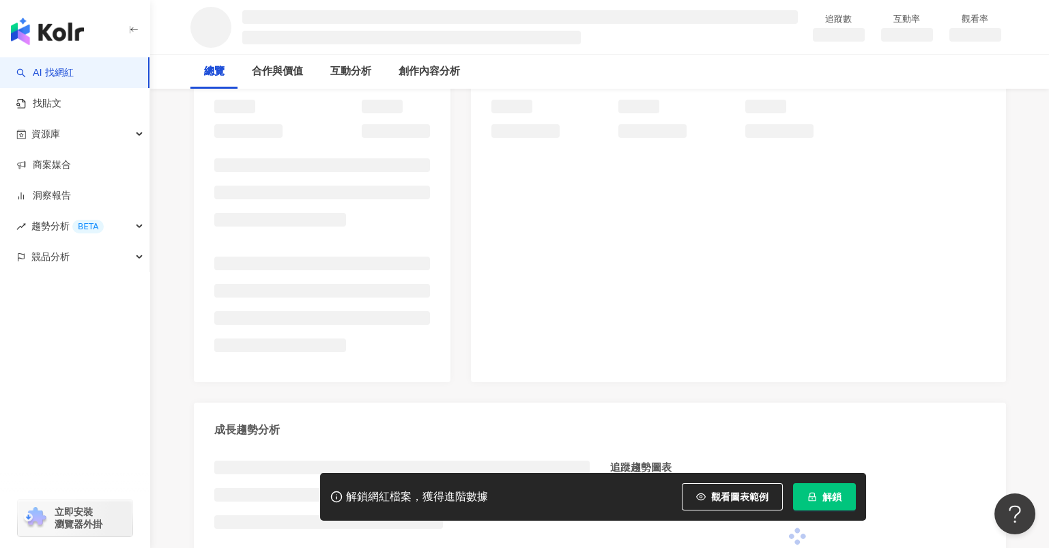
scroll to position [182, 0]
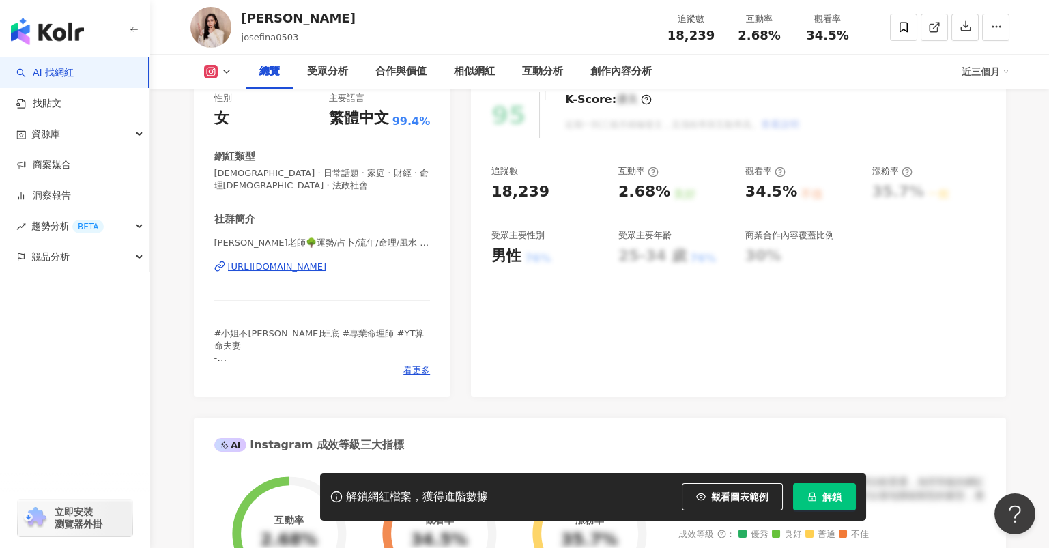
click at [327, 270] on div "[URL][DOMAIN_NAME]" at bounding box center [277, 267] width 99 height 12
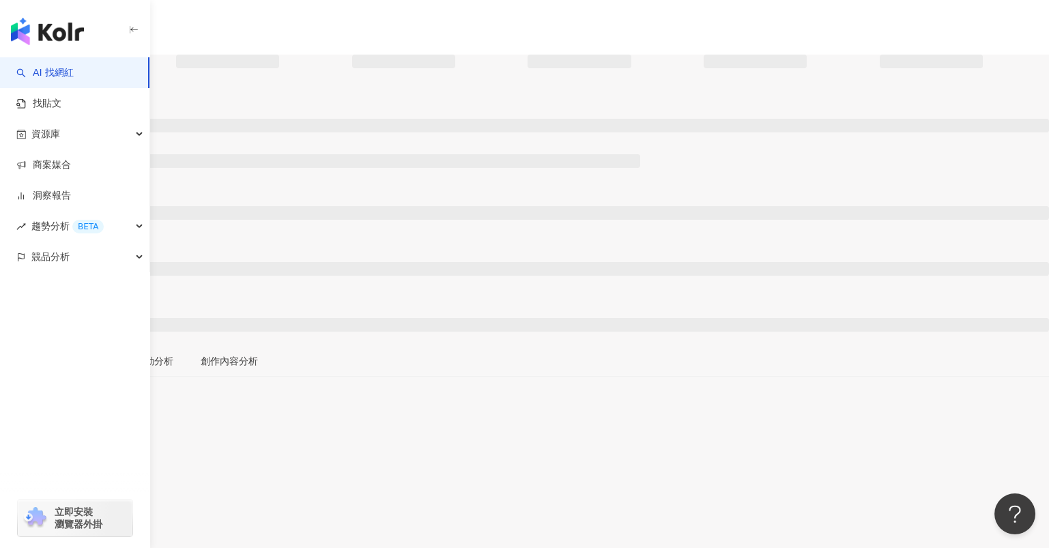
scroll to position [90, 0]
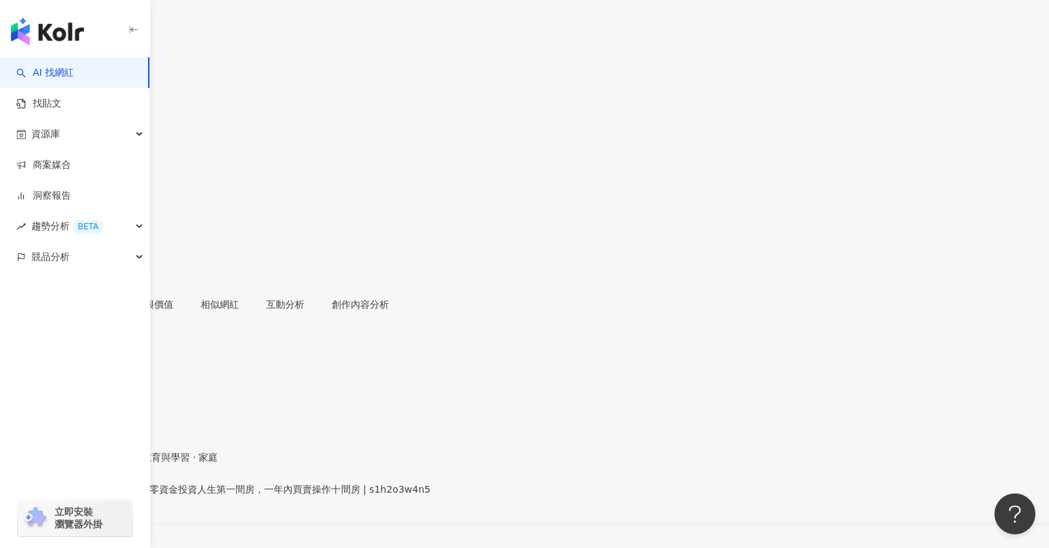
click at [120, 495] on div "https://www.instagram.com/s1h2o3w4n5/" at bounding box center [67, 500] width 106 height 11
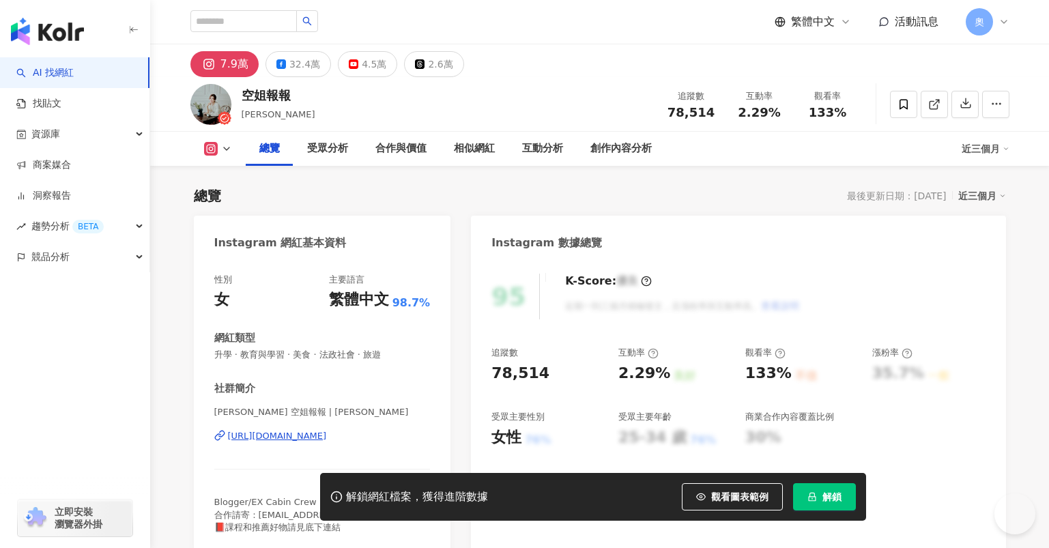
click at [304, 430] on div "[URL][DOMAIN_NAME]" at bounding box center [277, 436] width 99 height 12
